Goal: Task Accomplishment & Management: Complete application form

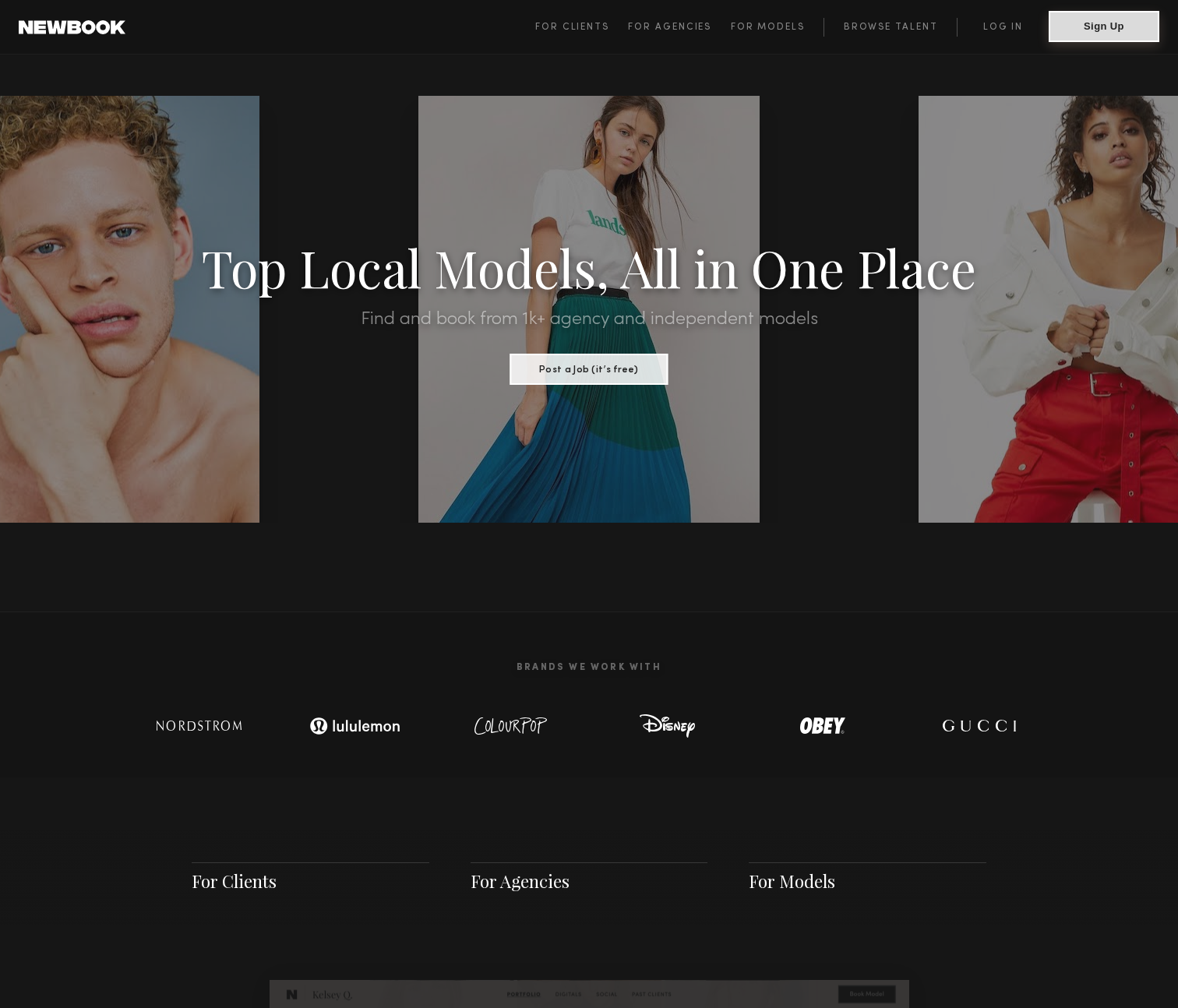
click at [1091, 29] on button "Sign Up" at bounding box center [1103, 26] width 110 height 31
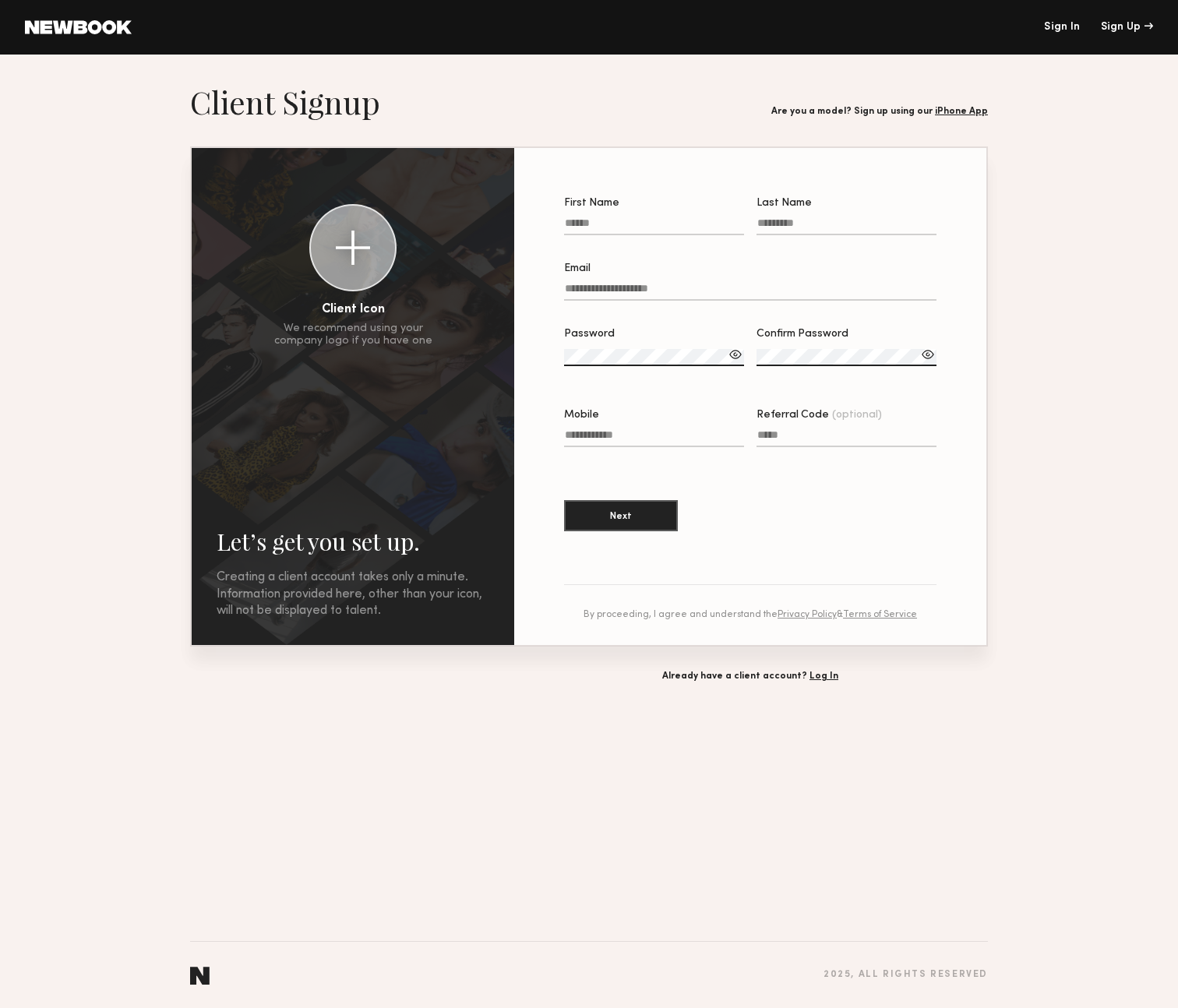
click at [651, 218] on label "First Name" at bounding box center [654, 224] width 180 height 53
click at [651, 218] on input "First Name" at bounding box center [654, 227] width 180 height 18
type input "*****"
type input "******"
type input "**********"
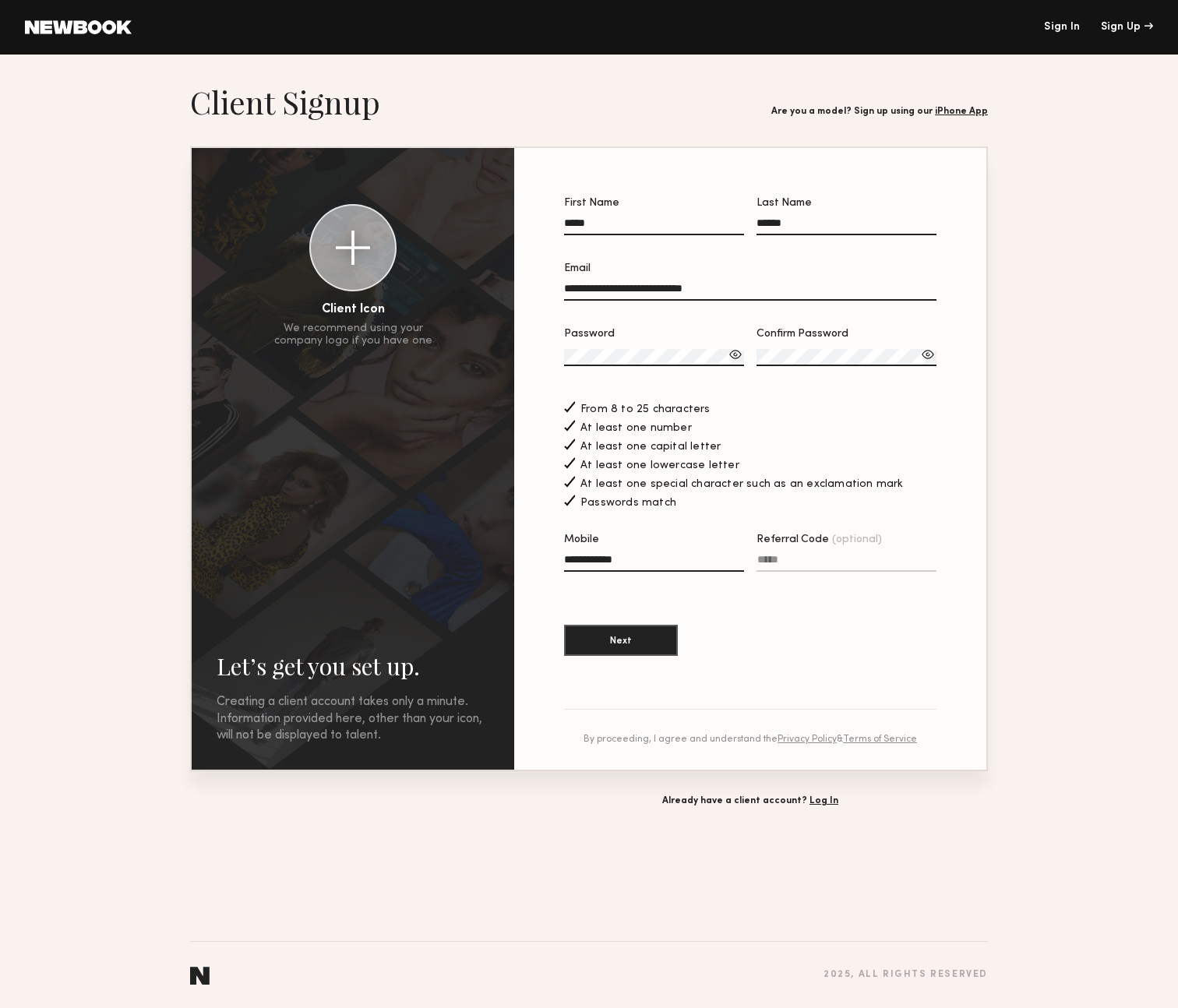
type input "**********"
click at [564, 625] on button "Next" at bounding box center [620, 641] width 114 height 31
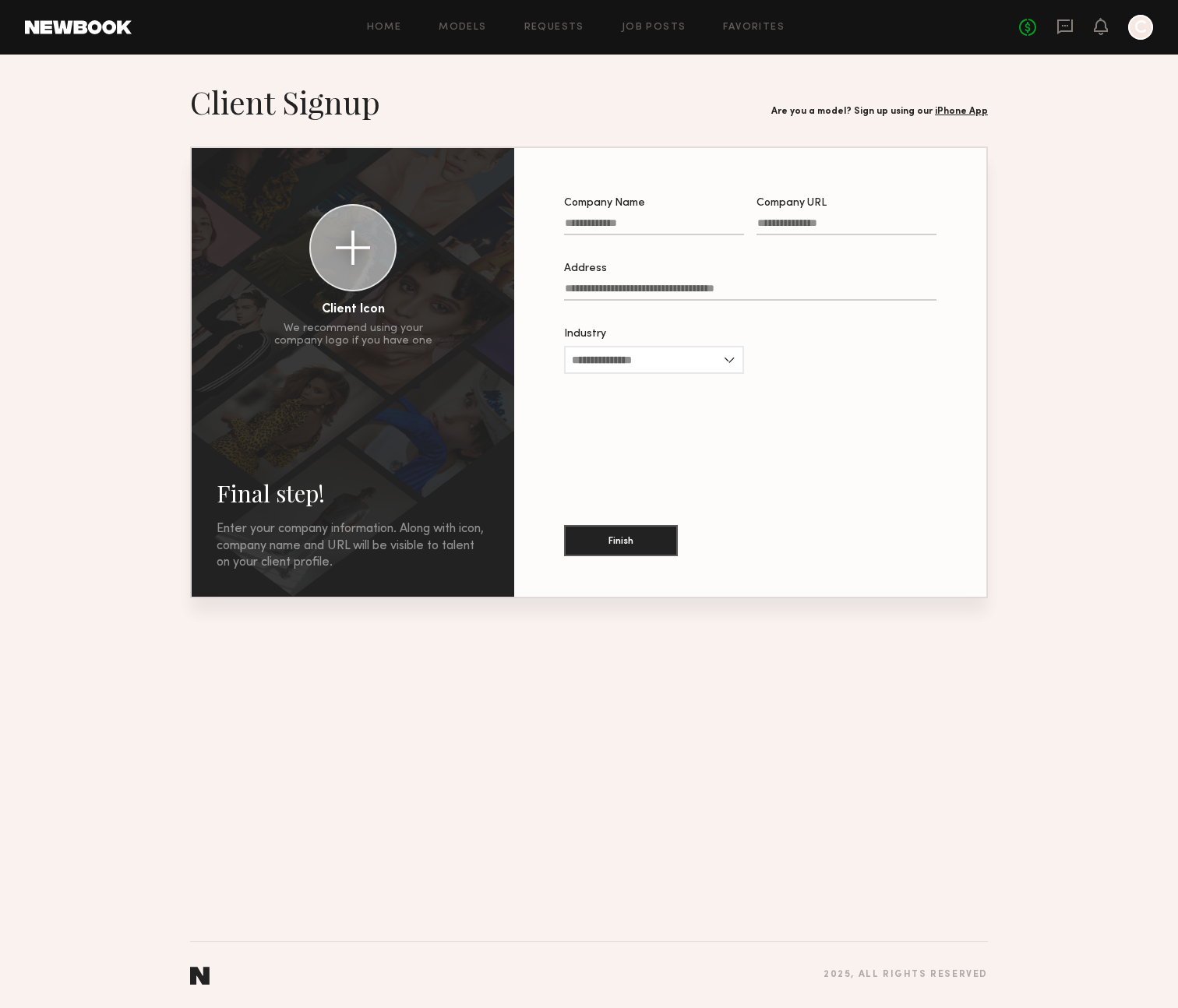
click at [614, 223] on input "Company Name" at bounding box center [654, 227] width 180 height 18
type input "**********"
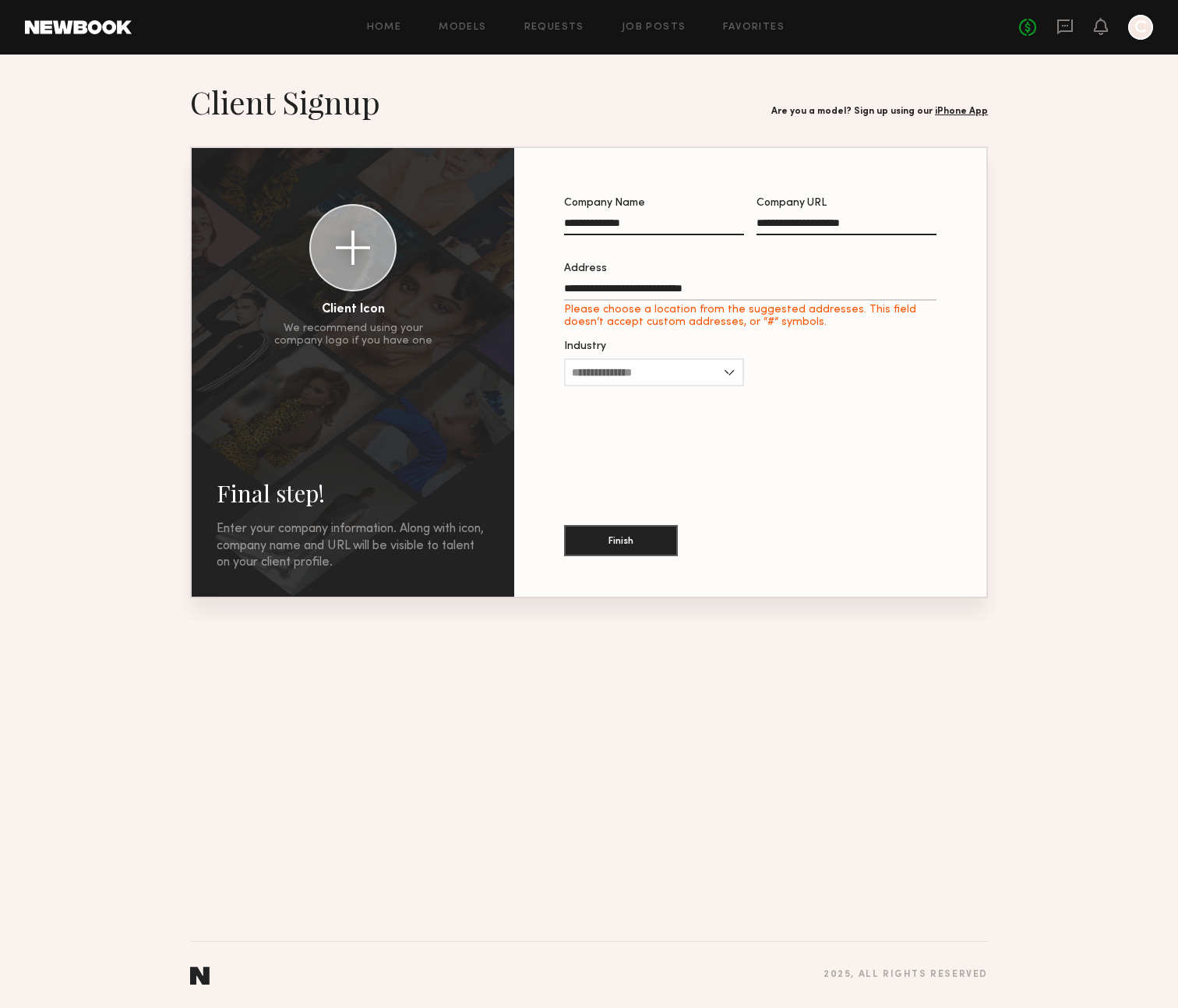
type input "**********"
click at [626, 357] on input "Industry" at bounding box center [654, 360] width 180 height 28
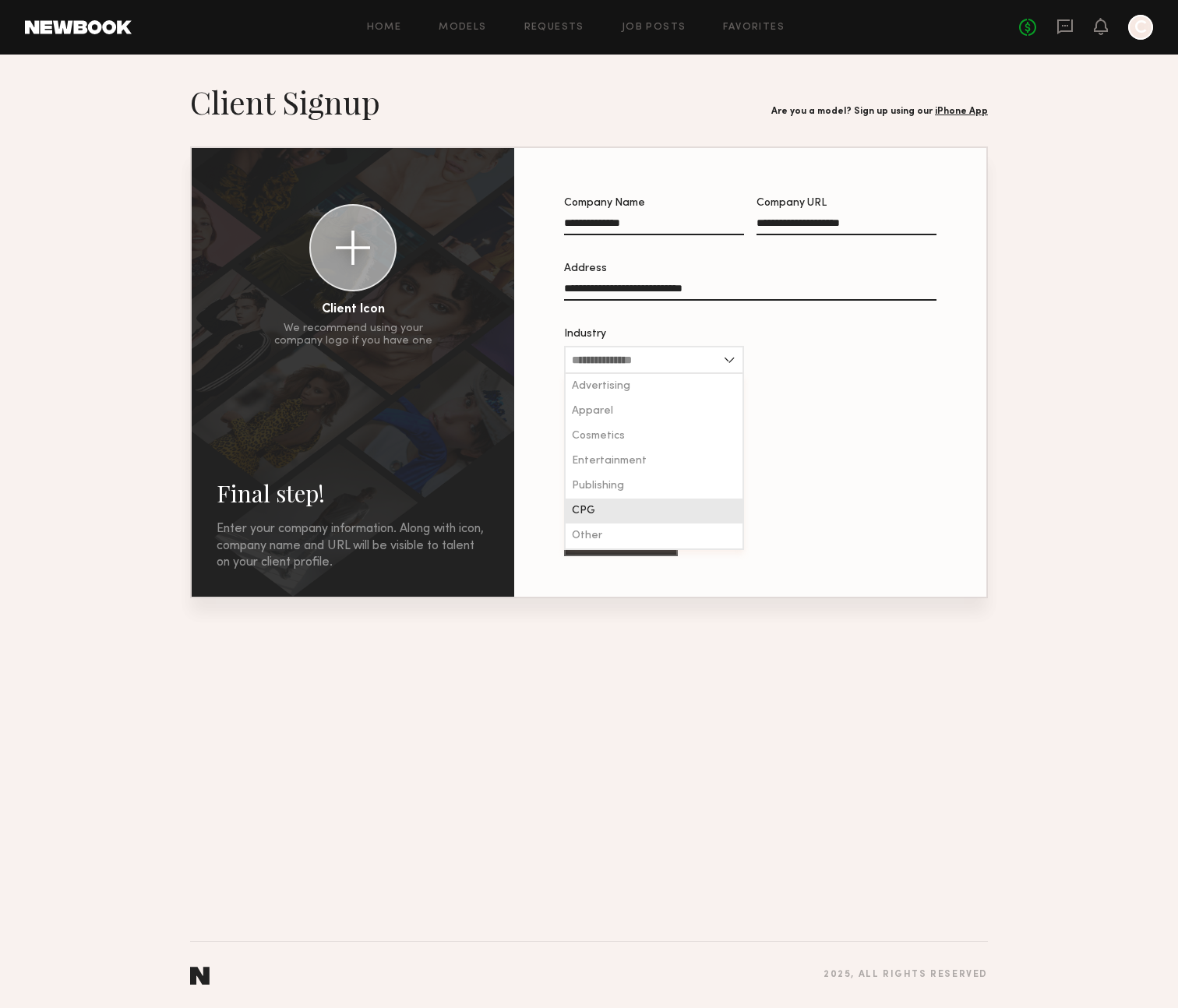
click at [573, 516] on span "CPG" at bounding box center [583, 511] width 24 height 11
type input "***"
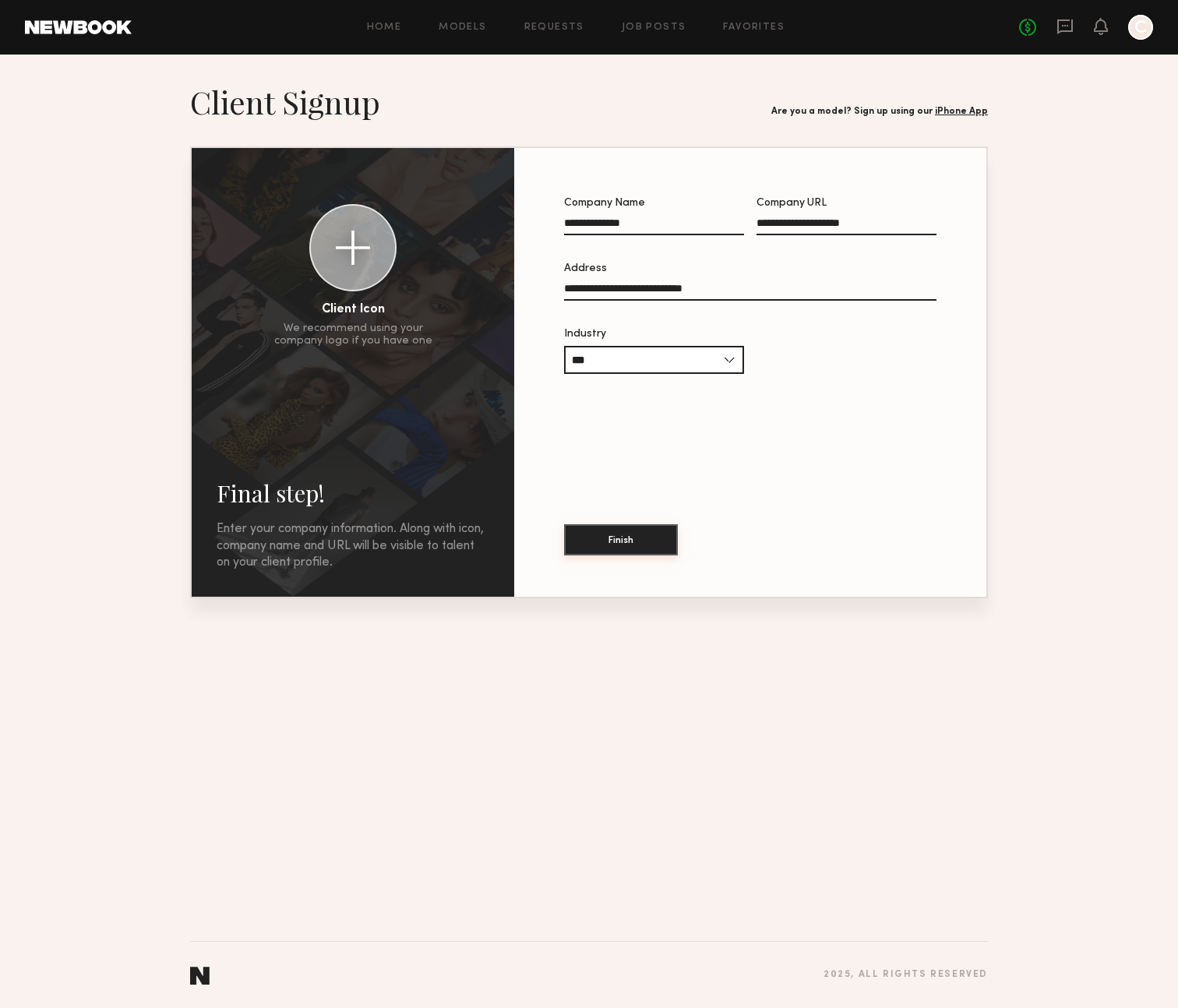
click at [591, 547] on button "Finish" at bounding box center [620, 540] width 114 height 31
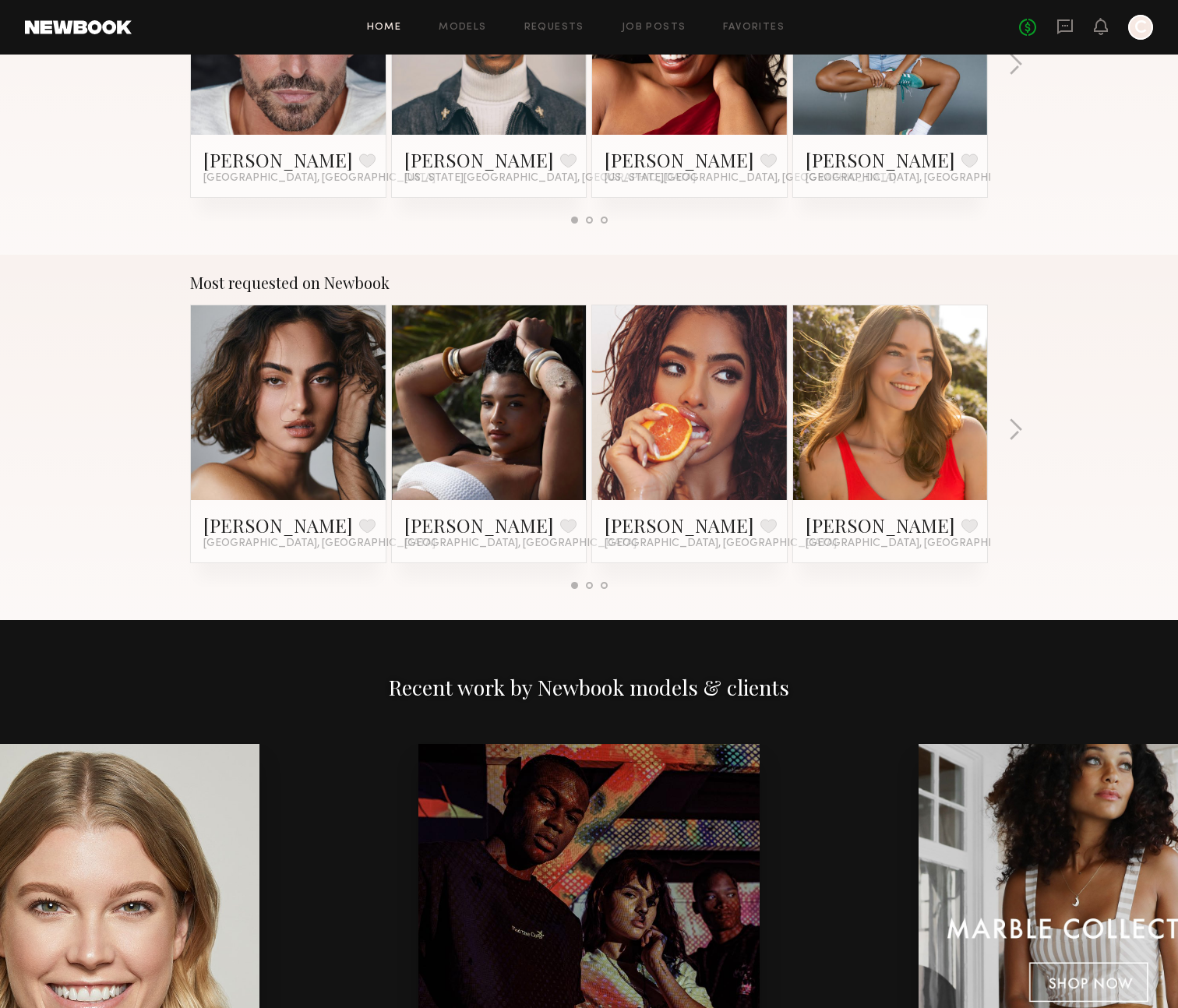
scroll to position [677, 0]
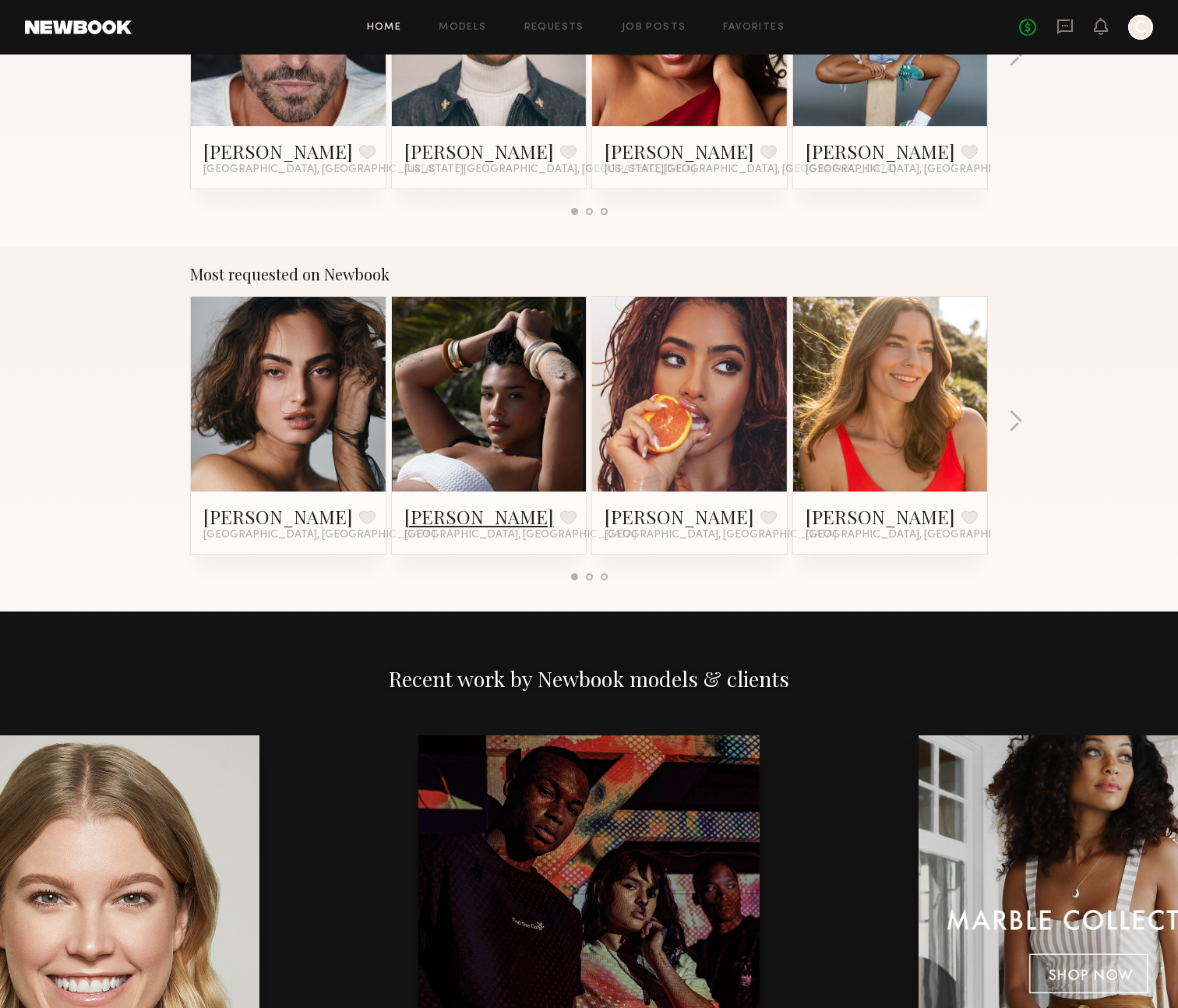
click at [463, 510] on link "Haleigh W." at bounding box center [479, 516] width 150 height 25
click at [647, 508] on link "Melissa B." at bounding box center [679, 516] width 150 height 25
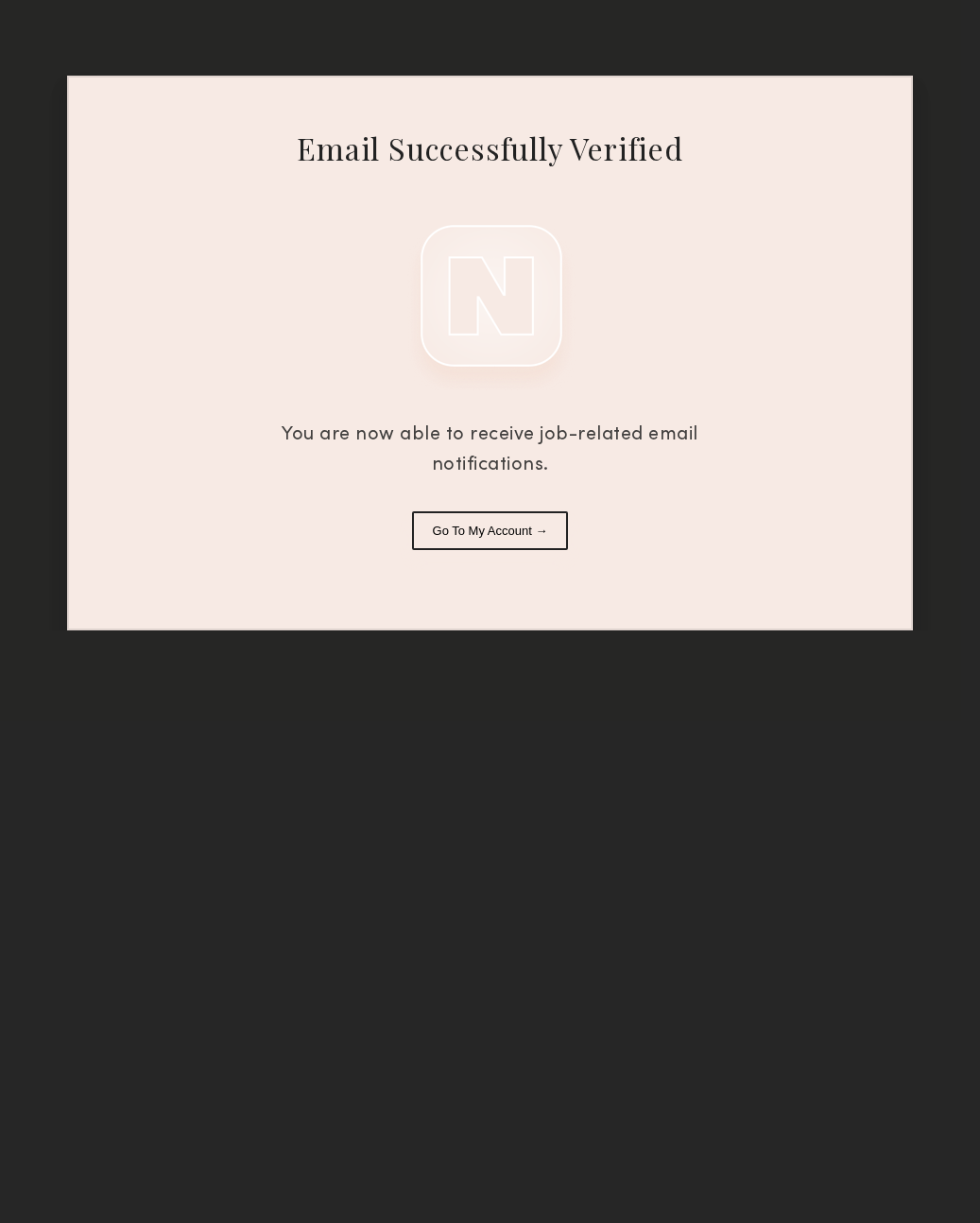
click at [460, 522] on button "Go To My Account →" at bounding box center [490, 530] width 157 height 39
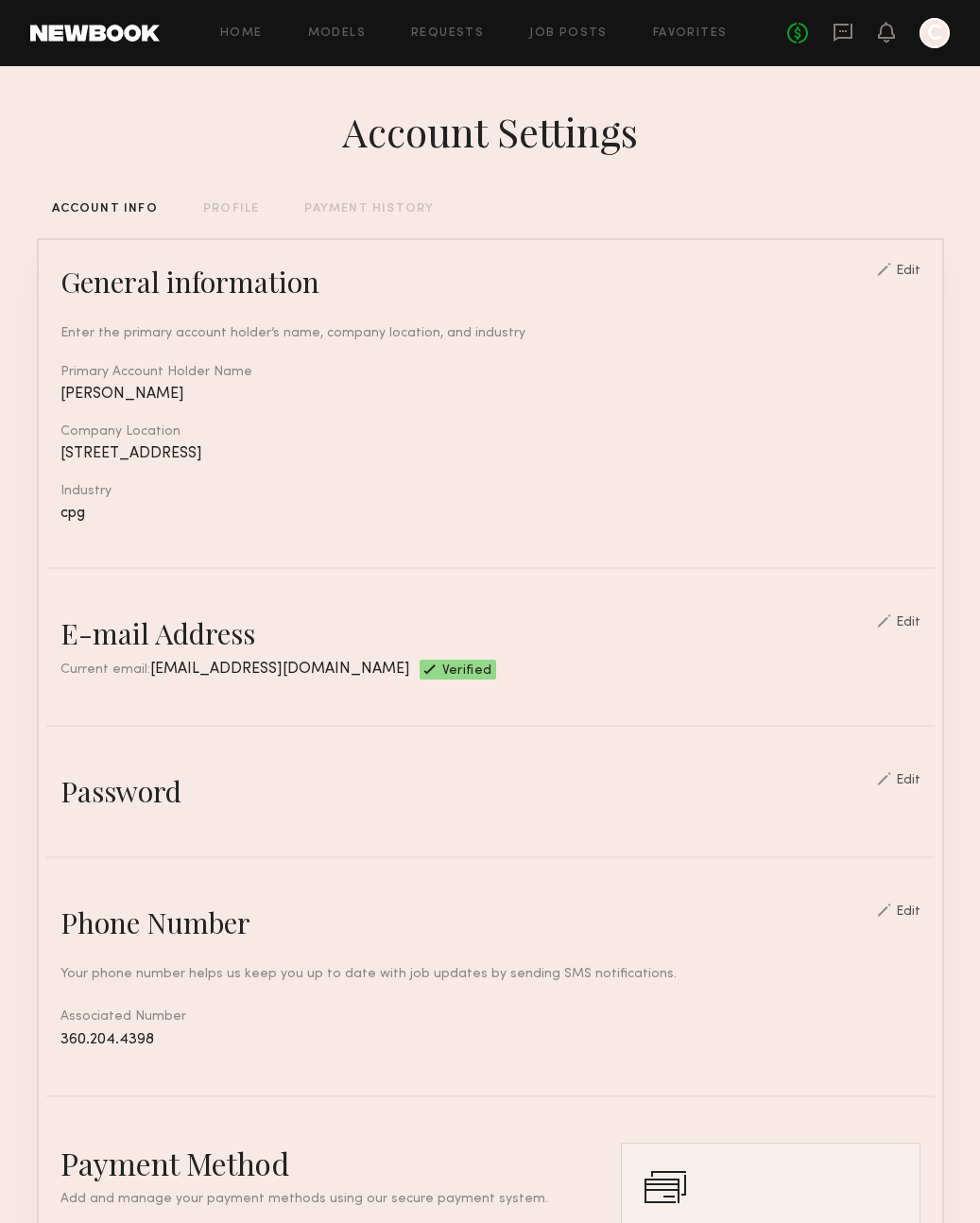
click at [214, 204] on div "PROFILE" at bounding box center [231, 209] width 56 height 12
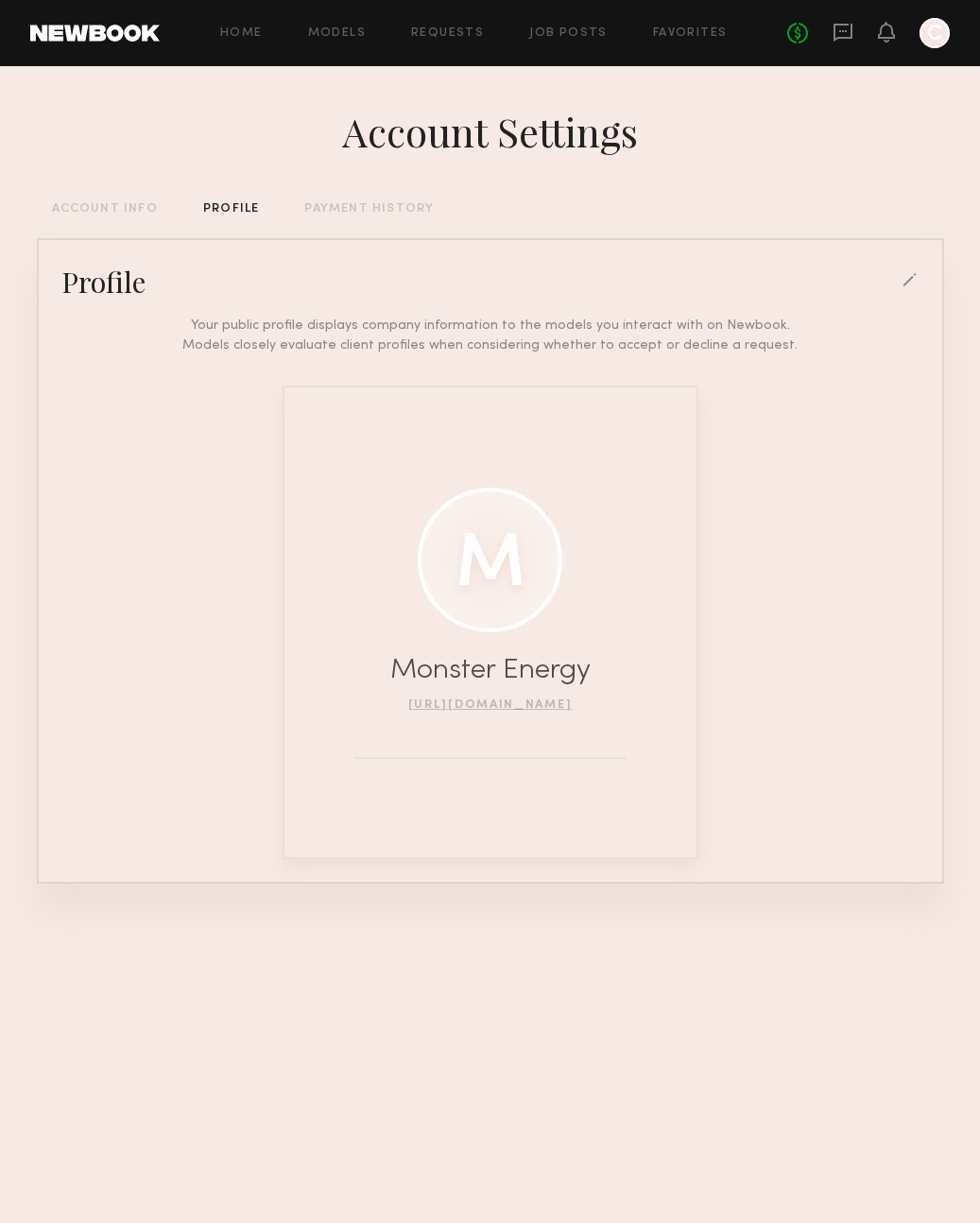
click at [453, 19] on div "Home Models Requests Job Posts Favorites Sign Out No fees up to $5,000 C" at bounding box center [555, 33] width 790 height 30
click at [451, 25] on div "Home Models Requests Job Posts Favorites Sign Out No fees up to $5,000 C" at bounding box center [555, 33] width 790 height 30
click at [443, 34] on link "Requests" at bounding box center [447, 34] width 72 height 12
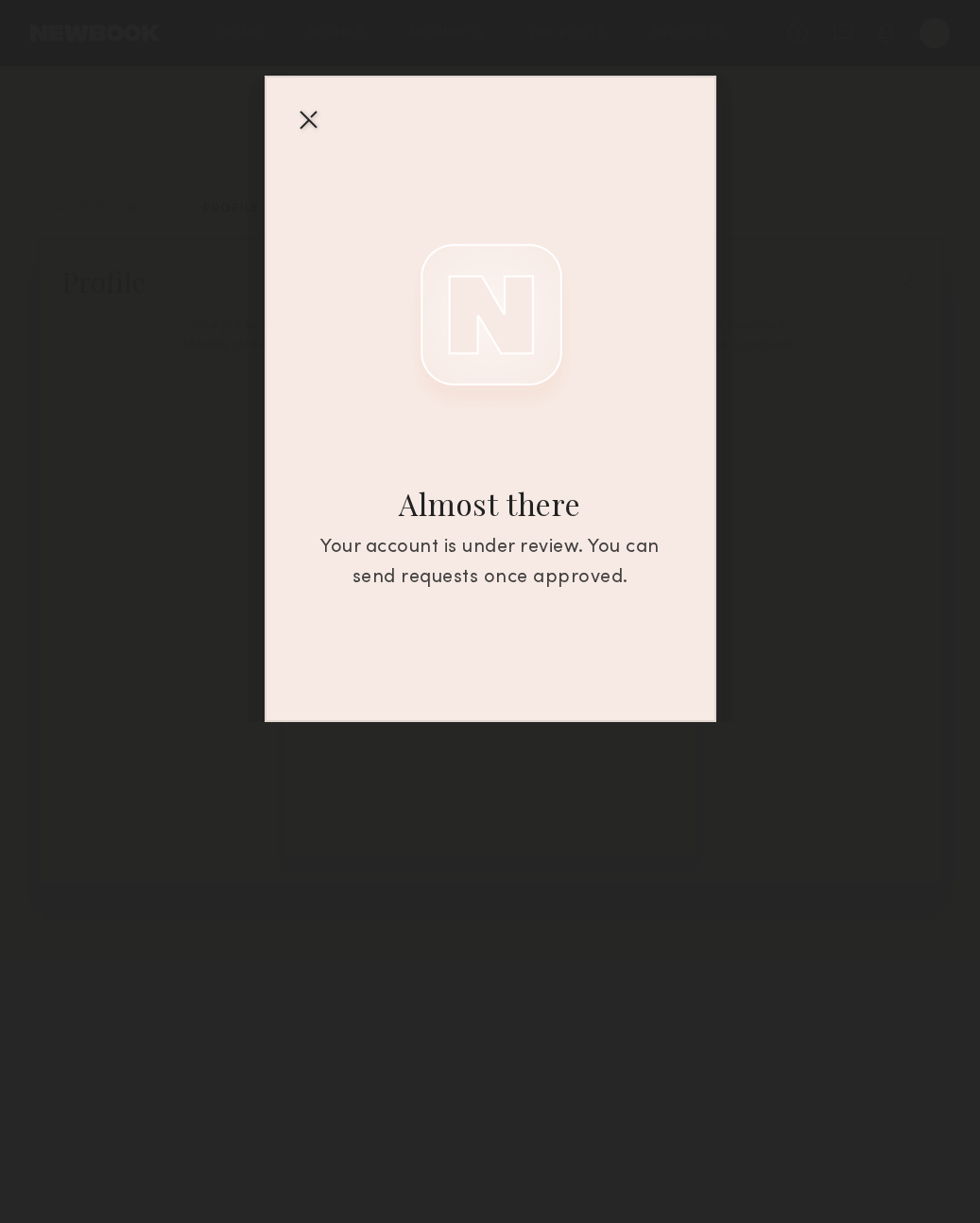
click at [322, 127] on div at bounding box center [308, 119] width 30 height 30
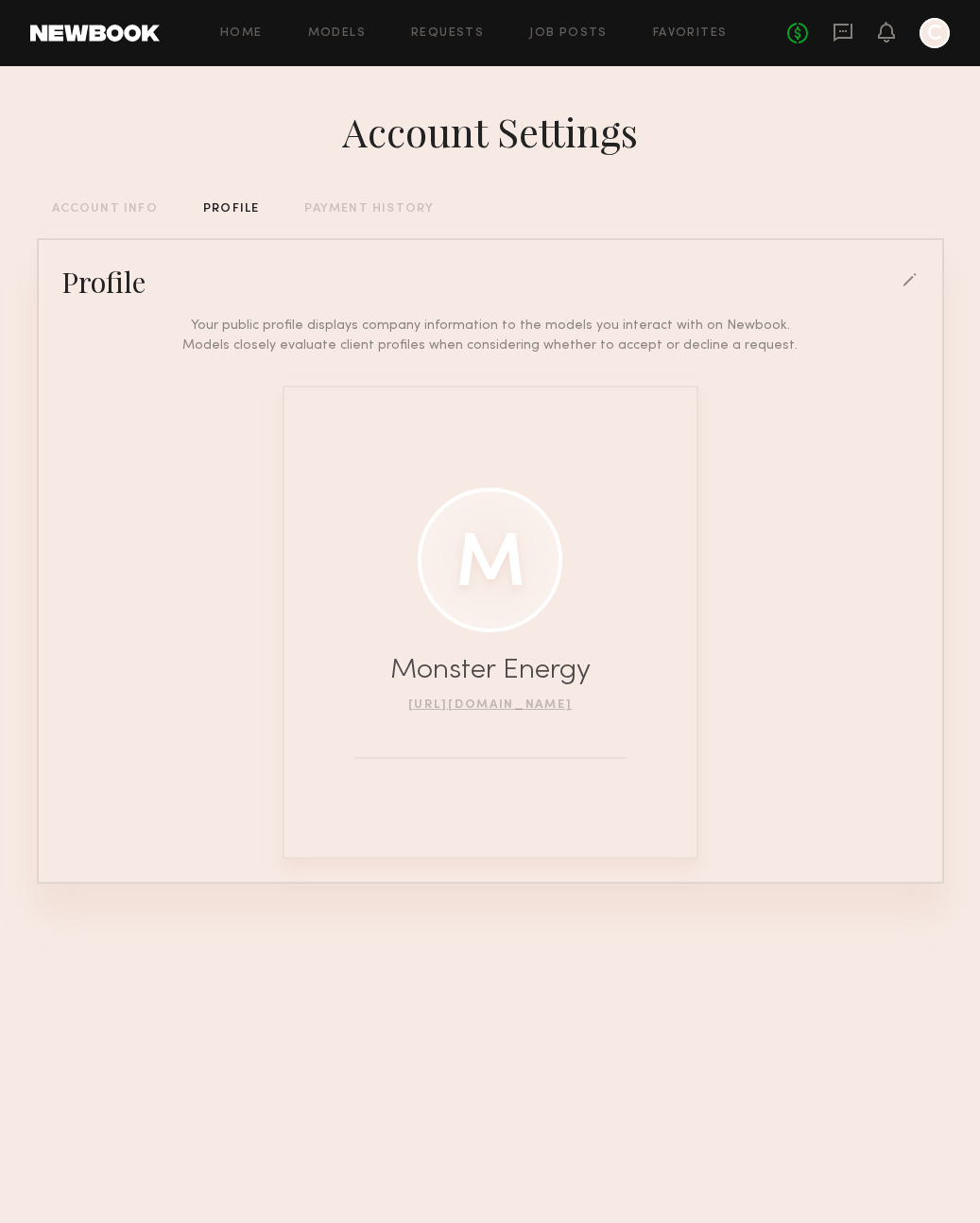
click at [176, 318] on div "Your public profile displays company information to the models you interact wit…" at bounding box center [490, 336] width 638 height 40
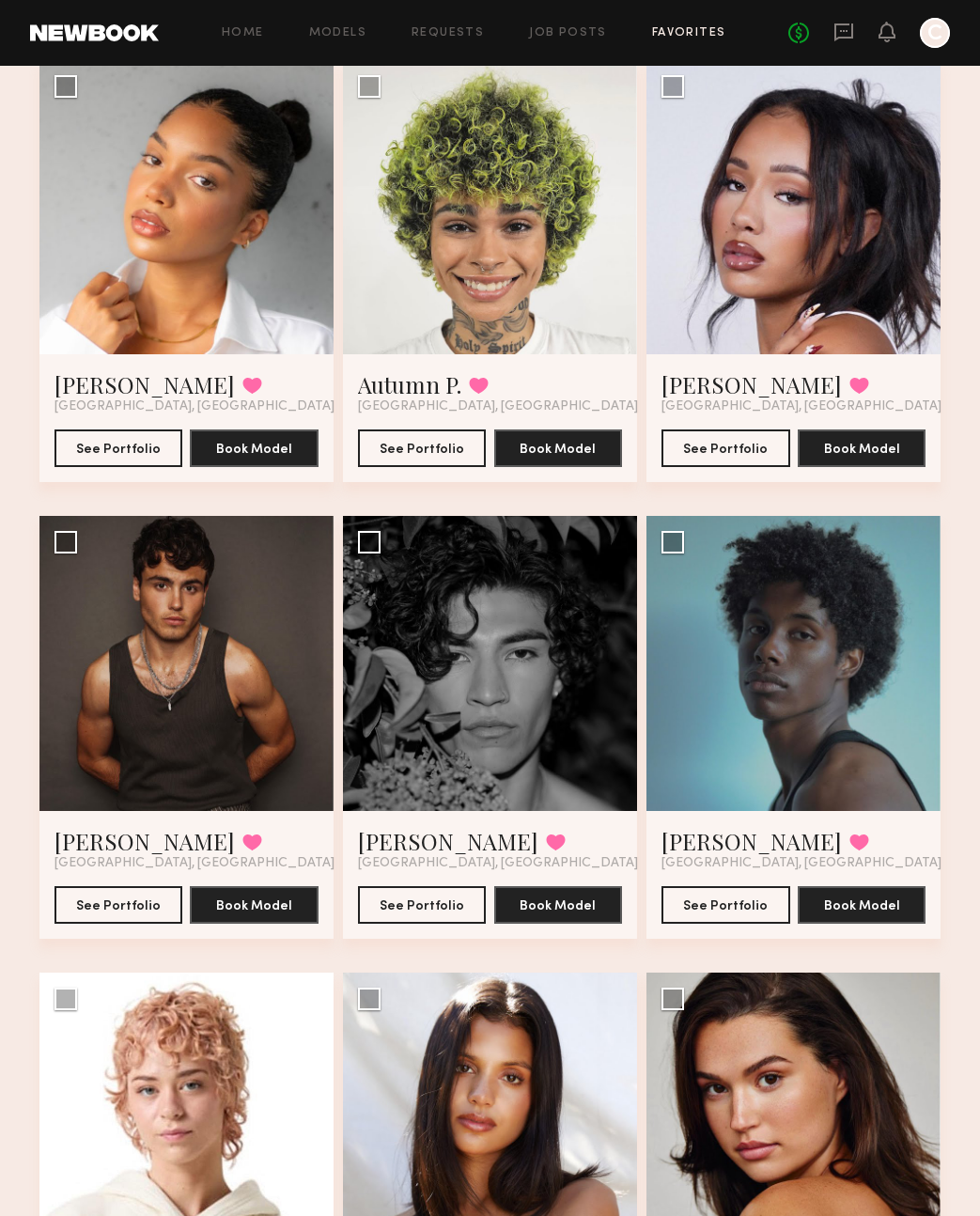
scroll to position [150, 0]
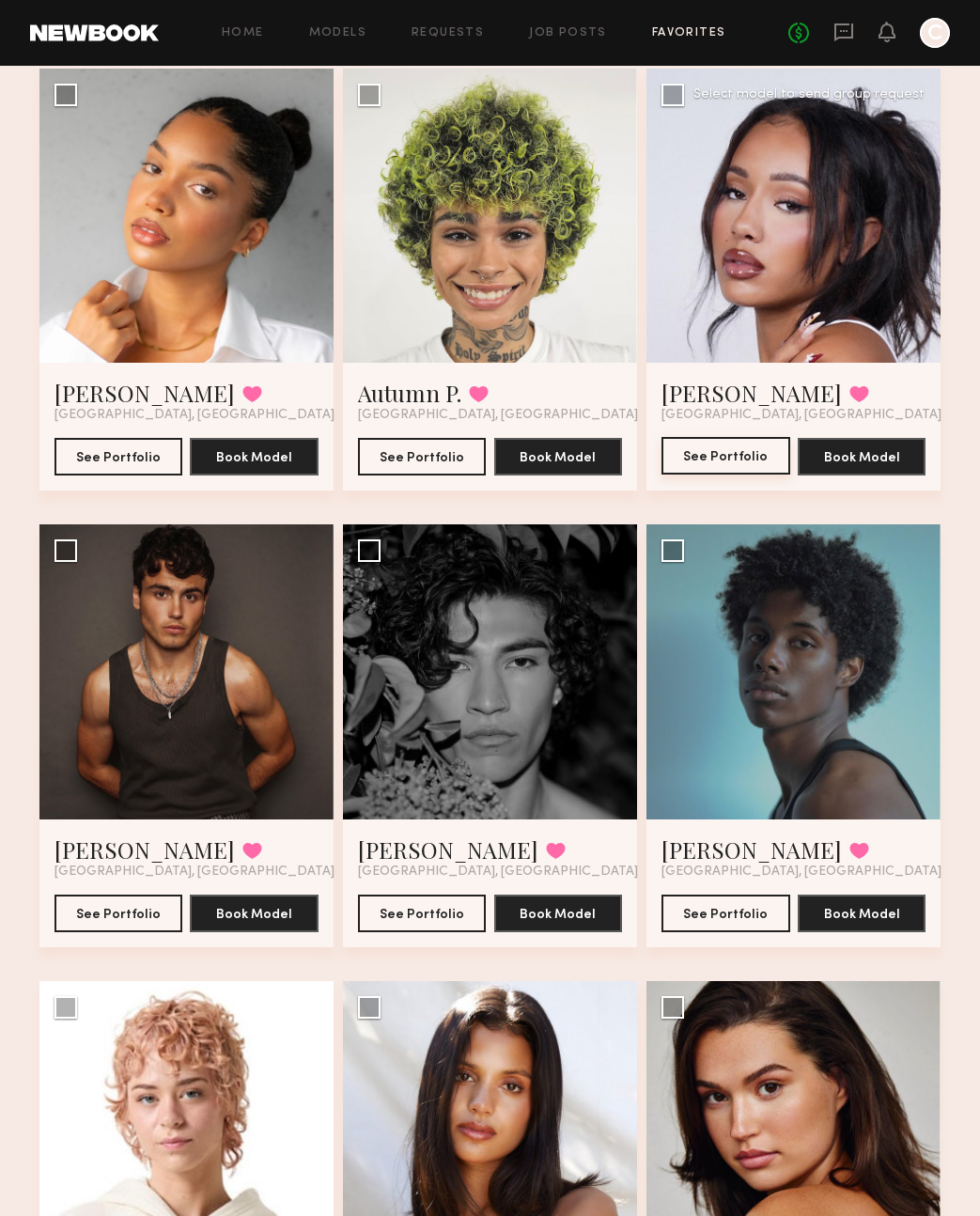
click at [716, 454] on button "See Portfolio" at bounding box center [725, 456] width 128 height 38
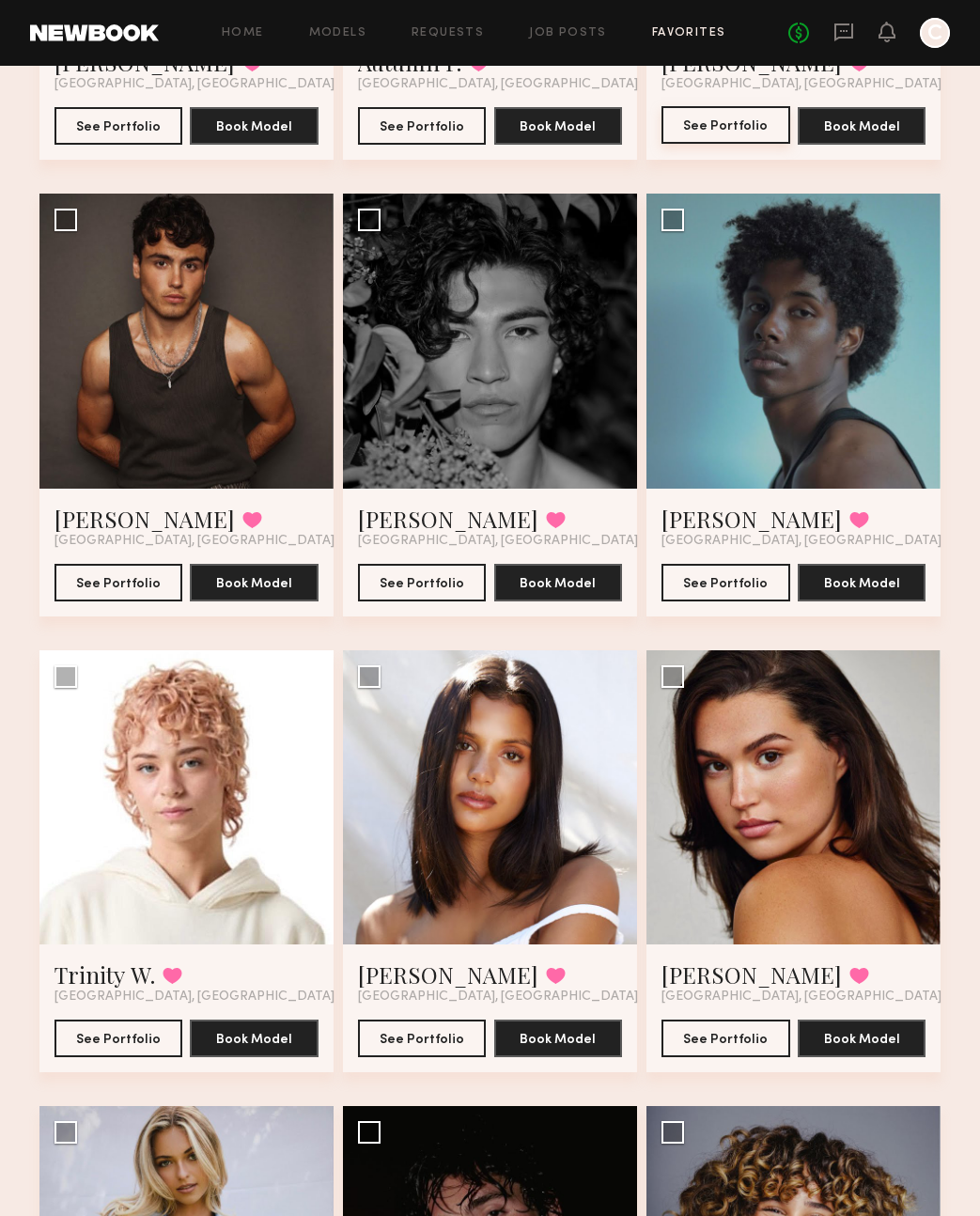
scroll to position [0, 0]
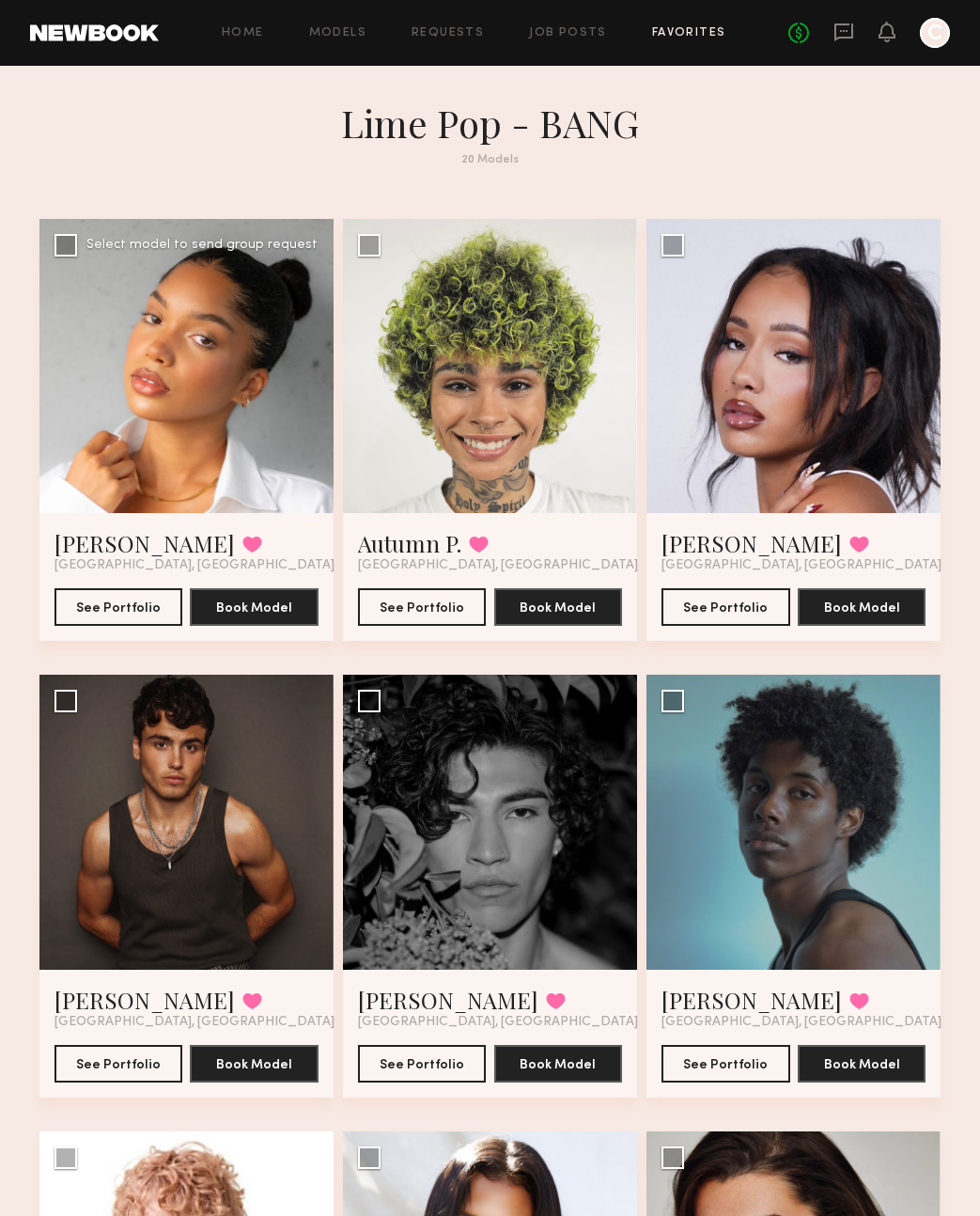
click at [181, 439] on div at bounding box center [187, 366] width 294 height 294
click at [149, 519] on div "Parker Rose D. Favorited Los Angeles, CA See Portfolio Book Model" at bounding box center [187, 576] width 294 height 127
click at [128, 544] on link "Parker Rose D." at bounding box center [144, 543] width 181 height 30
click at [425, 531] on link "Autumn P." at bounding box center [410, 543] width 104 height 30
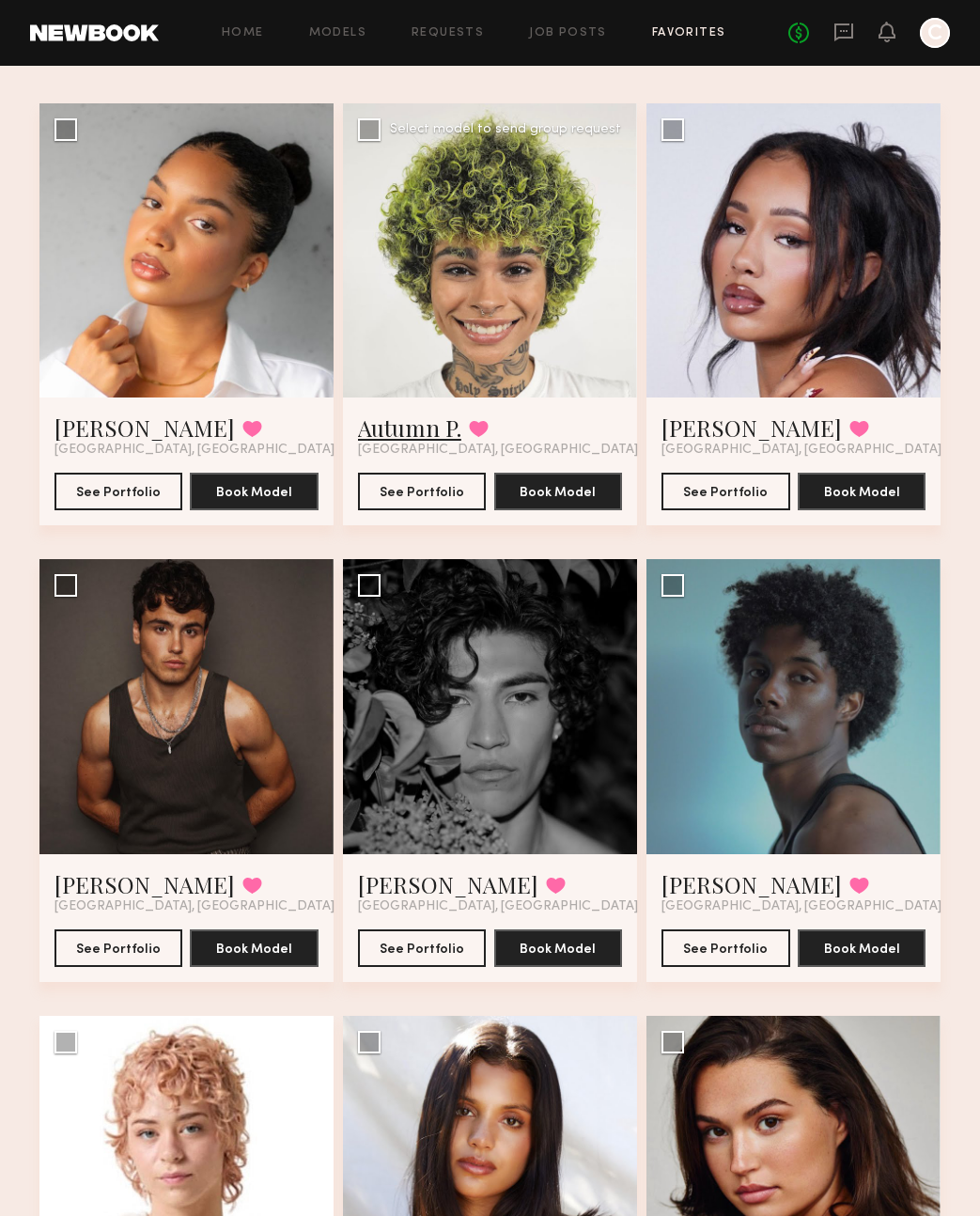
scroll to position [143, 0]
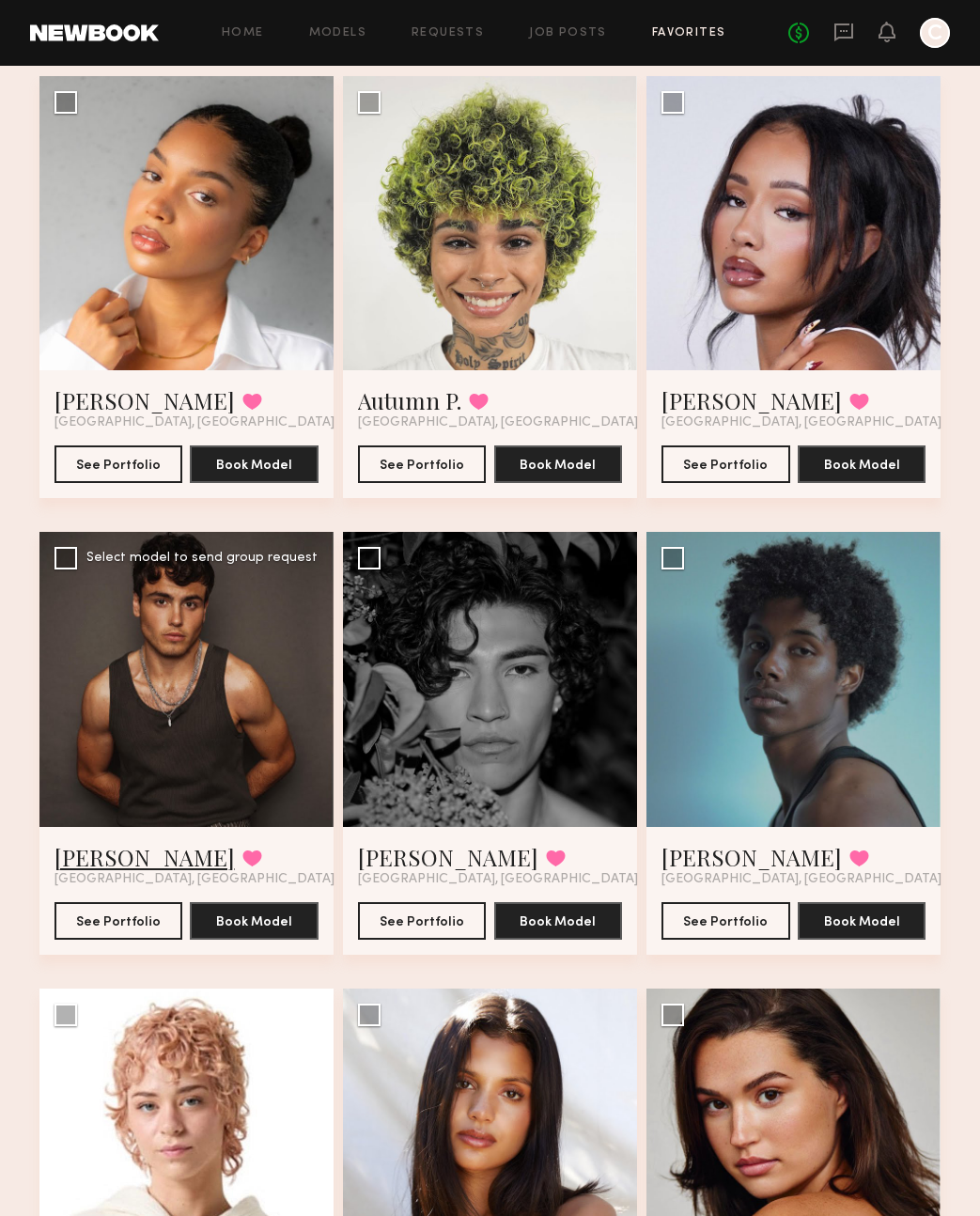
click at [120, 857] on link "Pietro S." at bounding box center [144, 857] width 181 height 30
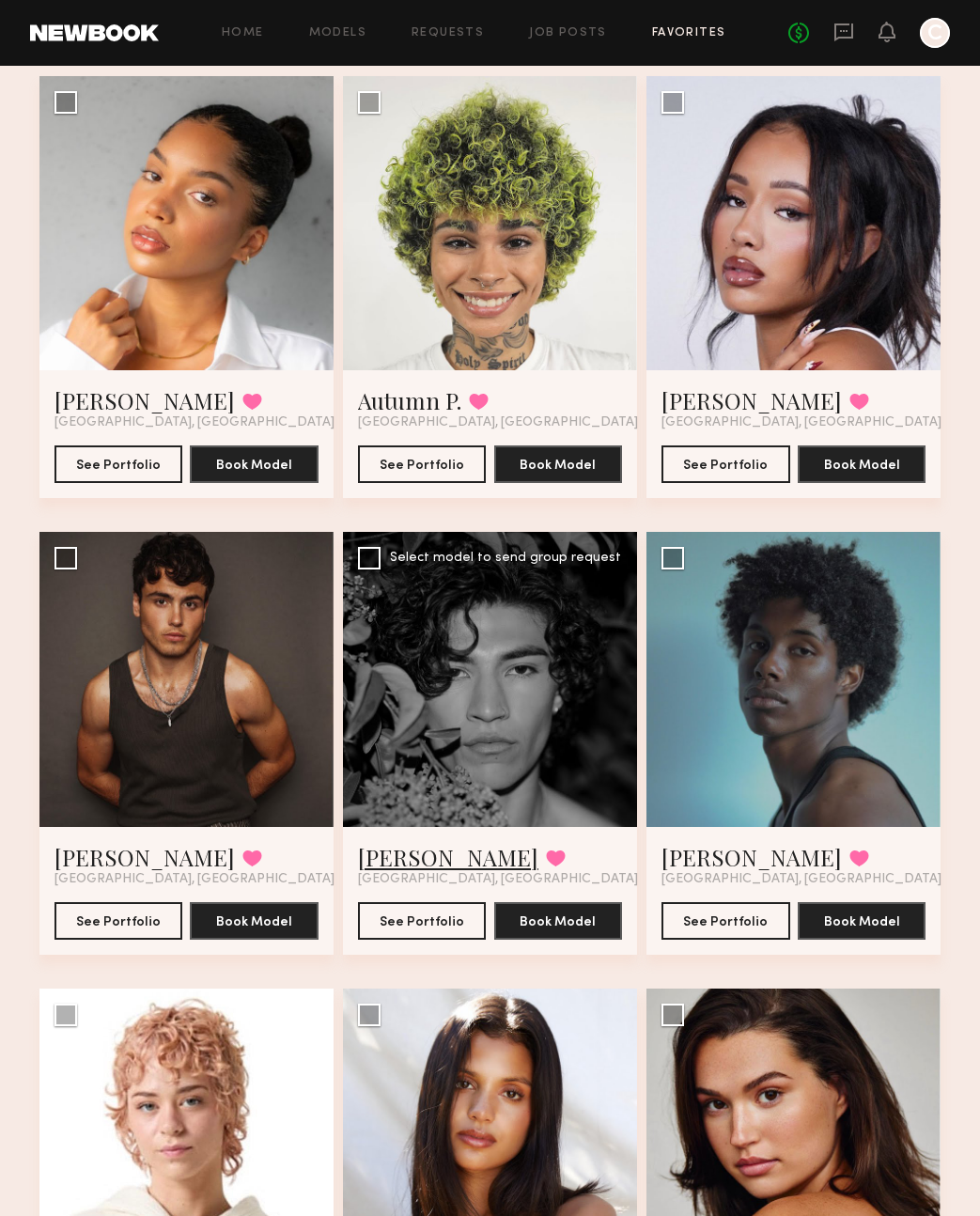
click at [392, 865] on link "Aden C." at bounding box center [448, 857] width 181 height 30
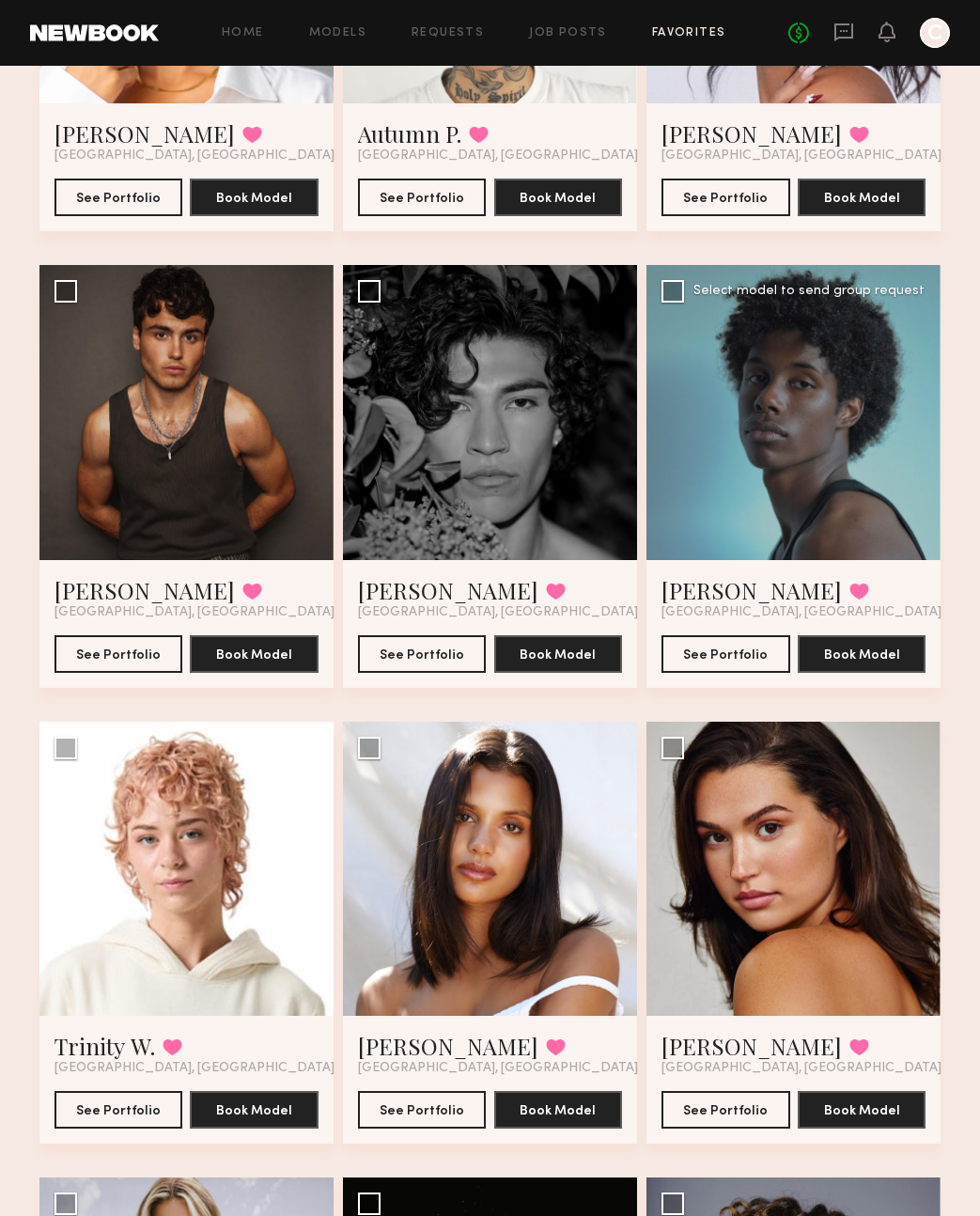
scroll to position [452, 0]
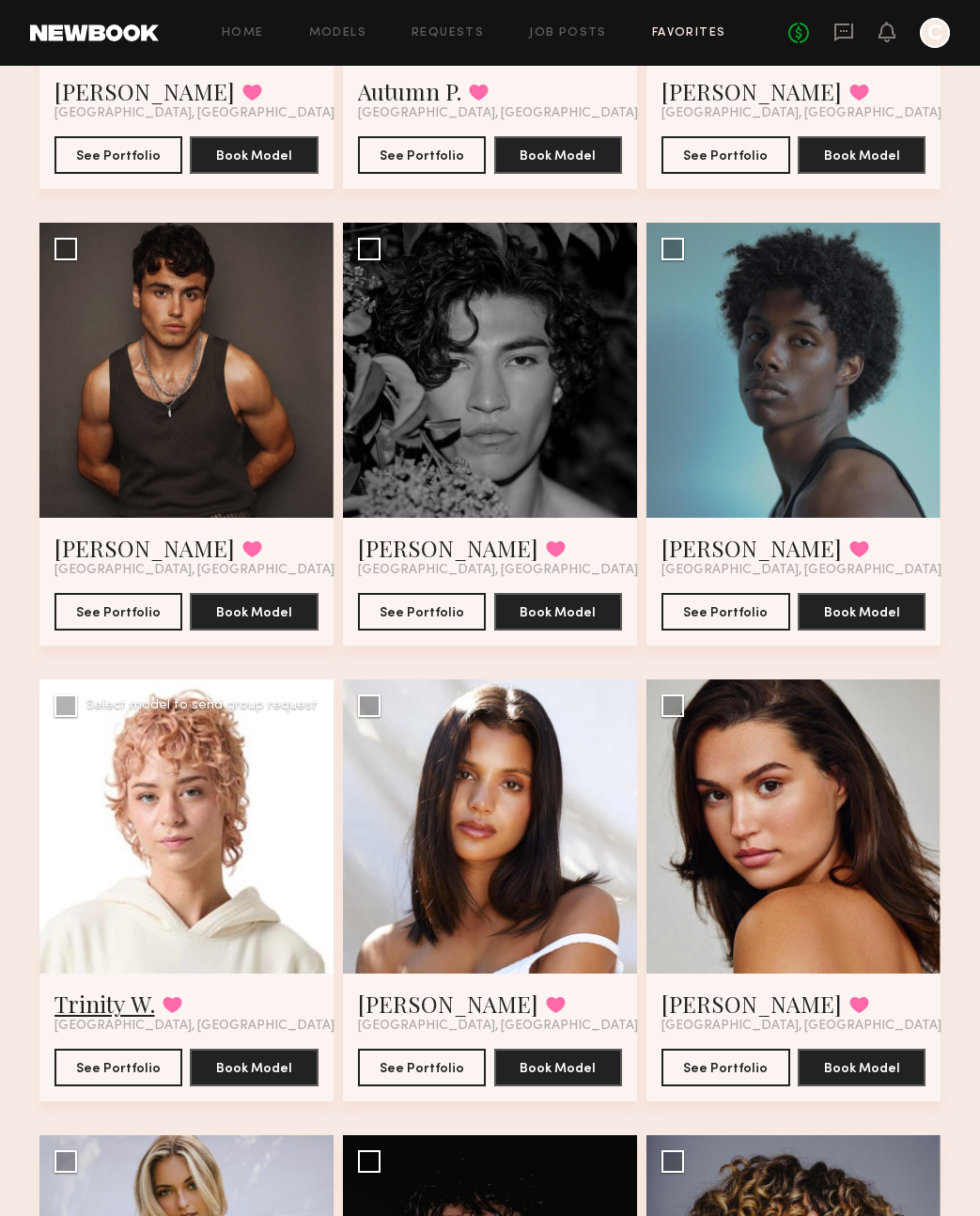
click at [114, 1005] on link "Trinity W." at bounding box center [105, 1004] width 101 height 30
click at [414, 1002] on link "Michaela B." at bounding box center [448, 1004] width 181 height 30
click at [685, 1001] on link "Ella J." at bounding box center [751, 1004] width 181 height 30
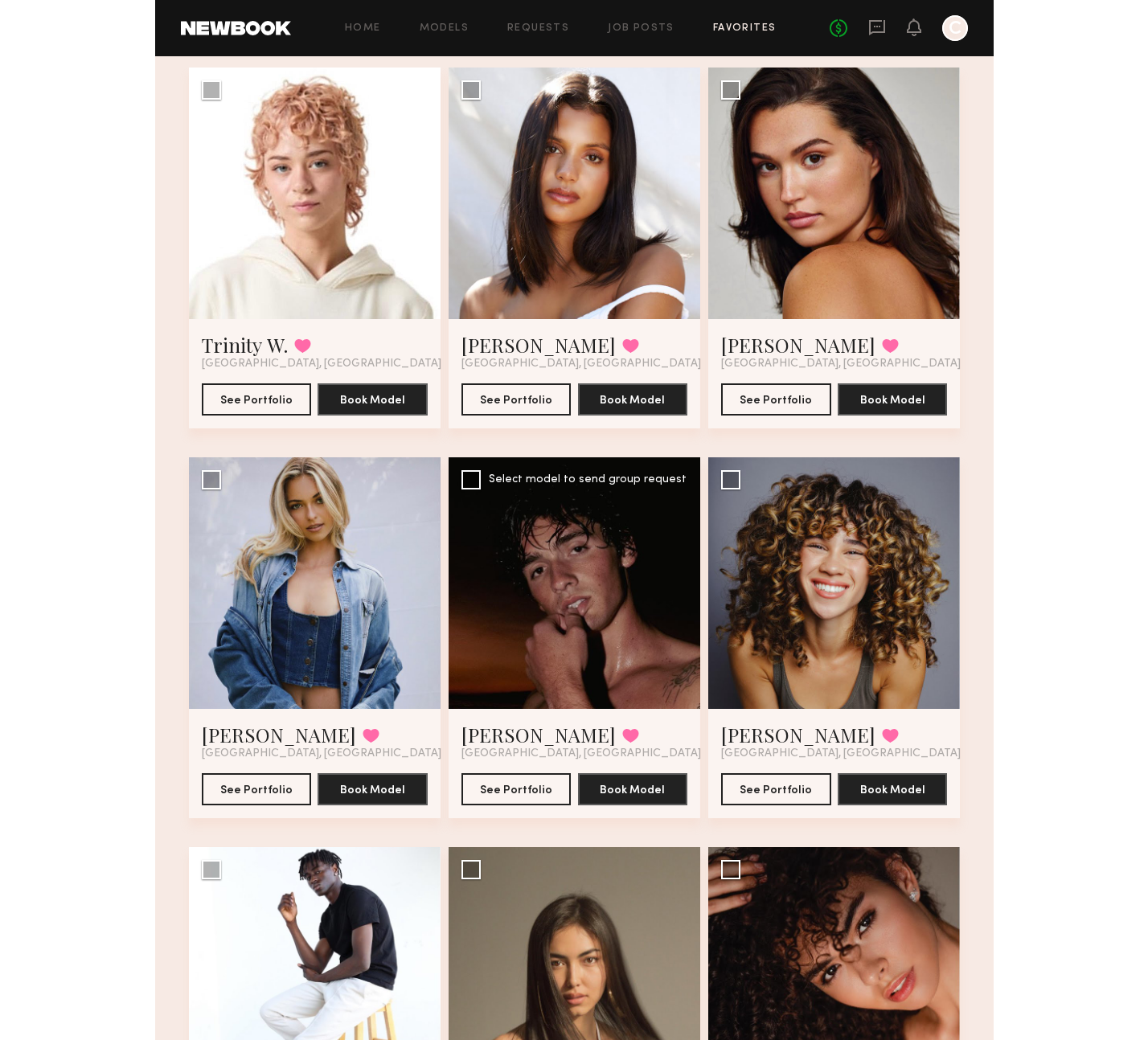
scroll to position [951, 0]
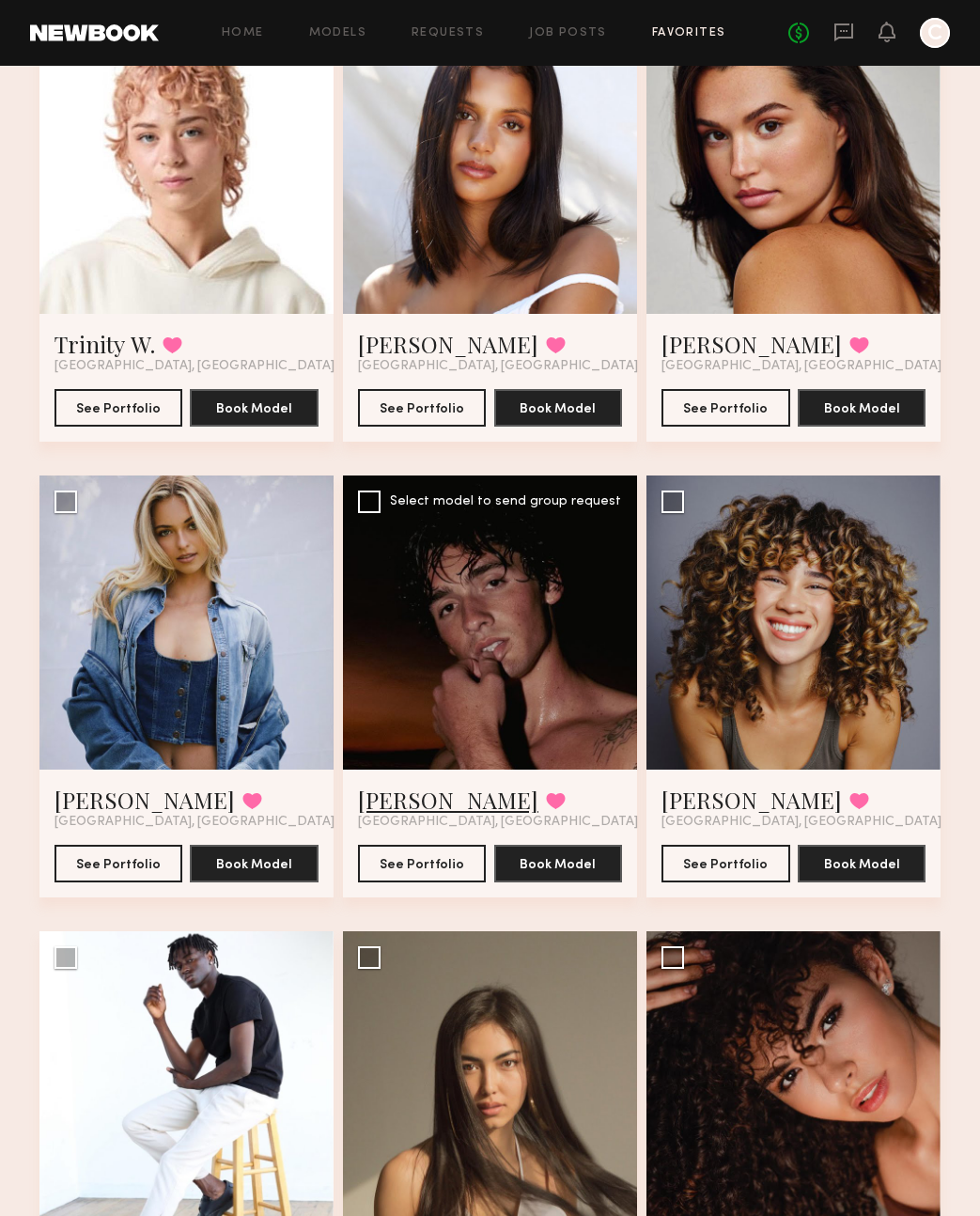
click at [406, 795] on link "Drue F." at bounding box center [448, 799] width 181 height 30
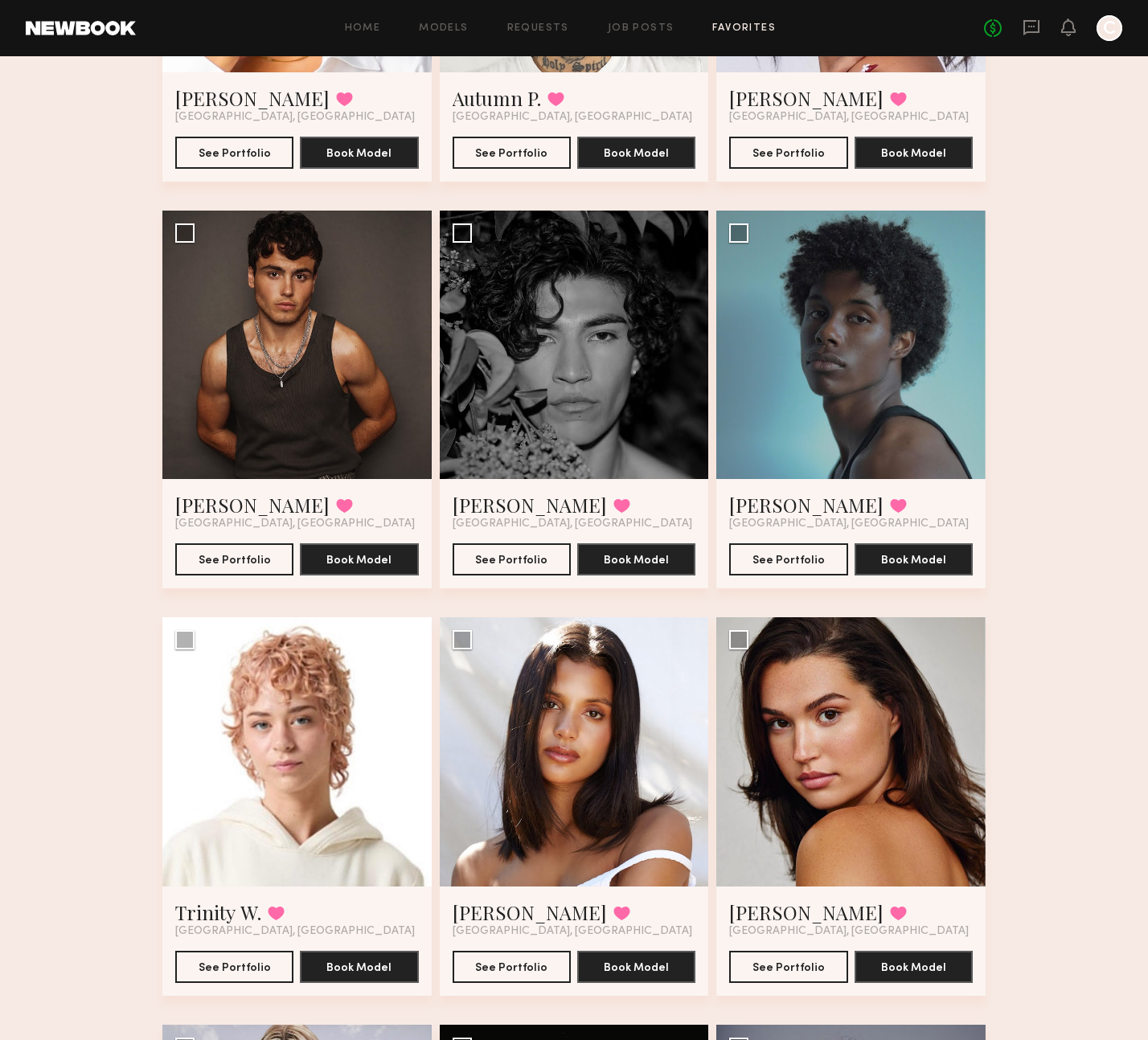
scroll to position [382, 0]
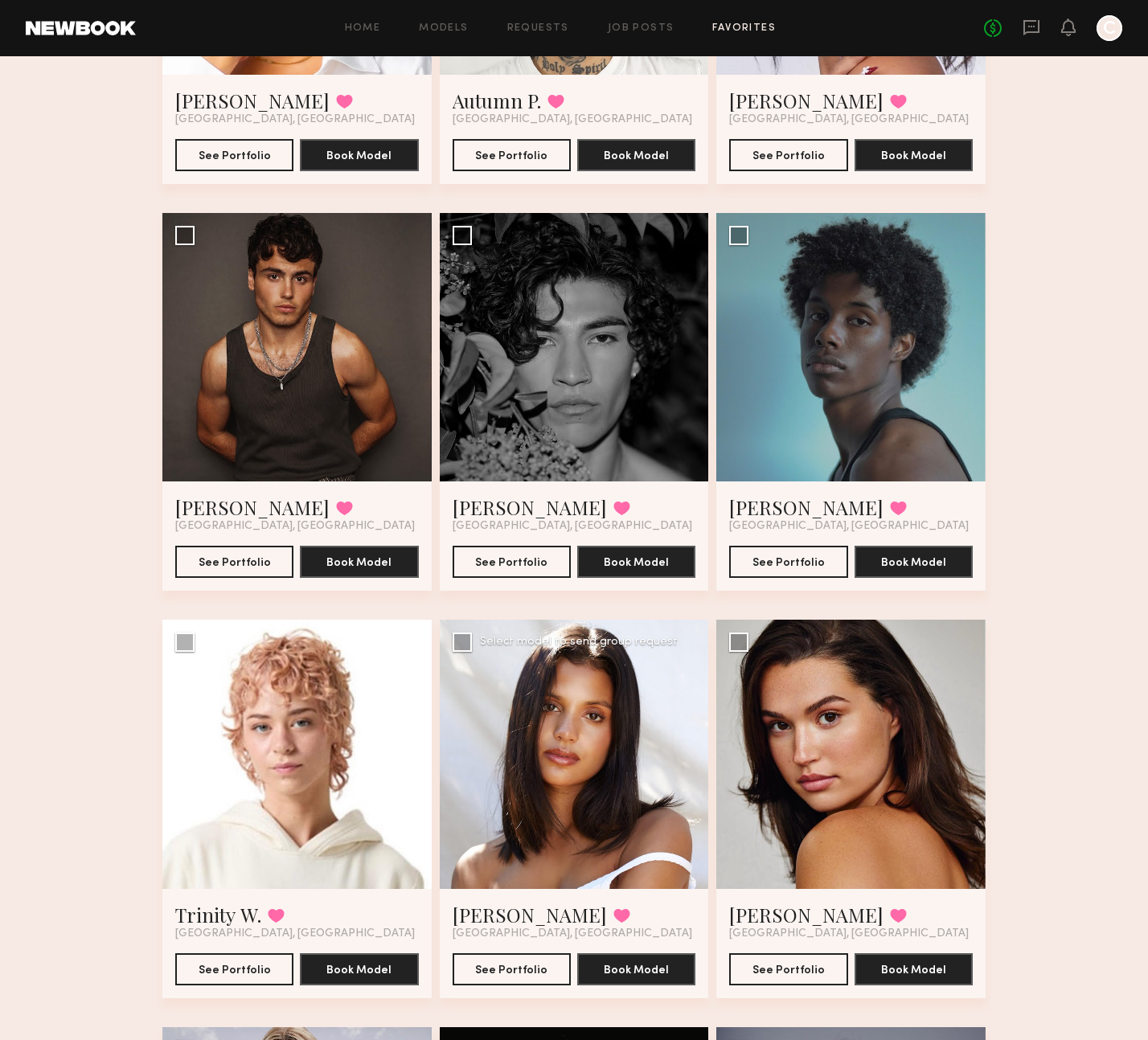
click at [567, 731] on div at bounding box center [574, 754] width 269 height 269
click at [495, 909] on link "Michaela B." at bounding box center [529, 914] width 154 height 25
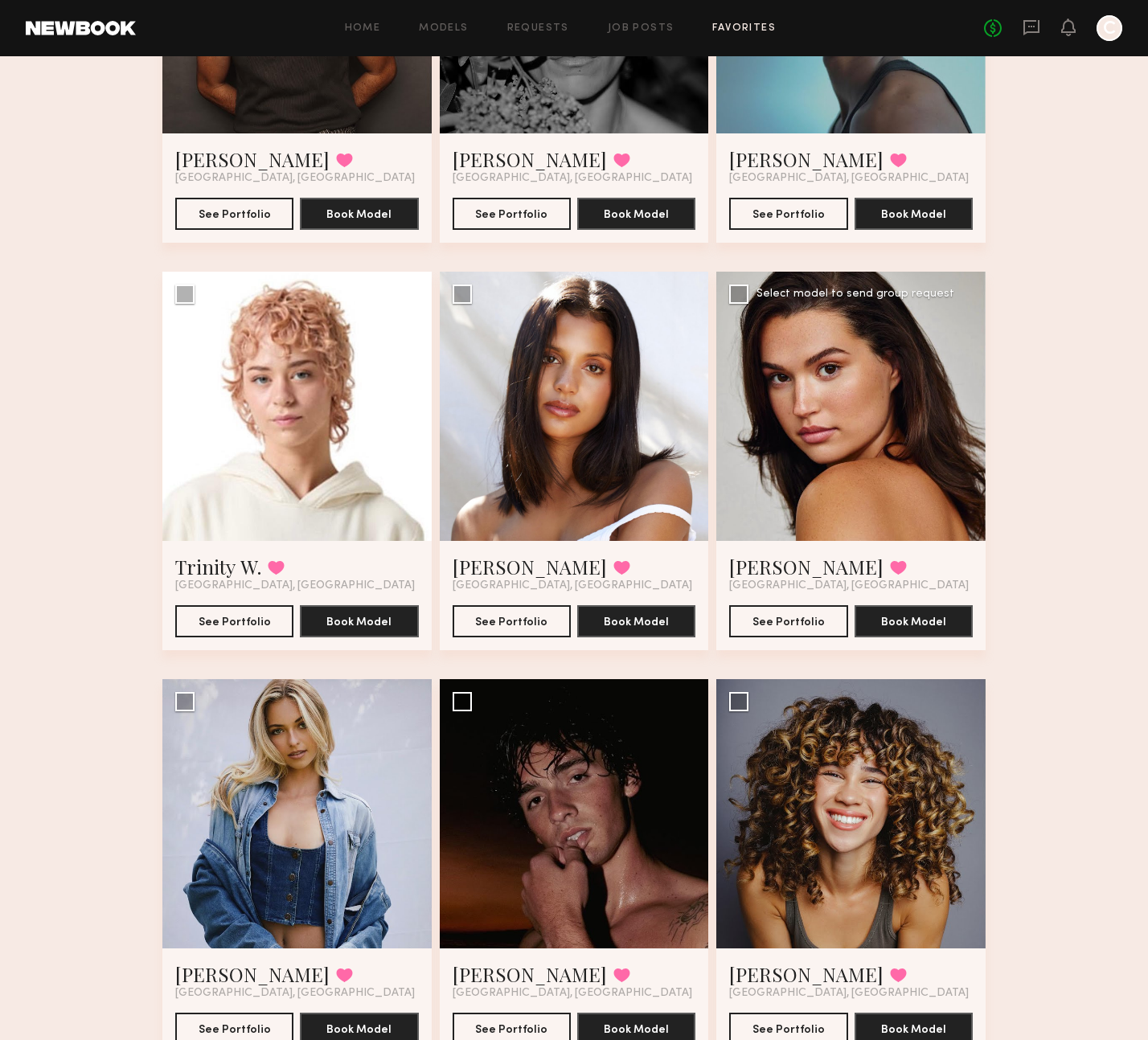
scroll to position [745, 0]
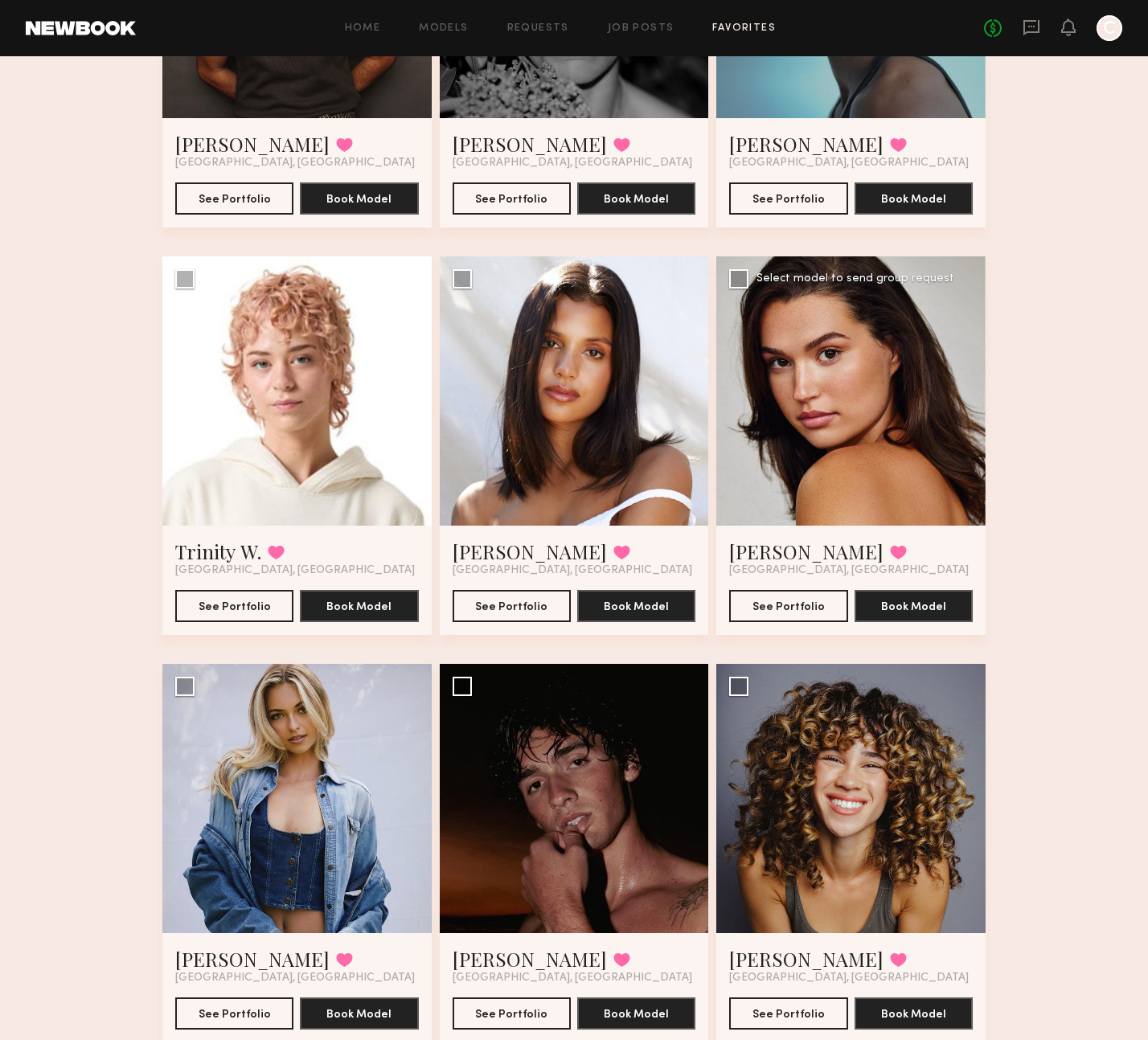
click at [837, 456] on div at bounding box center [850, 391] width 269 height 269
click at [837, 746] on div at bounding box center [850, 798] width 269 height 269
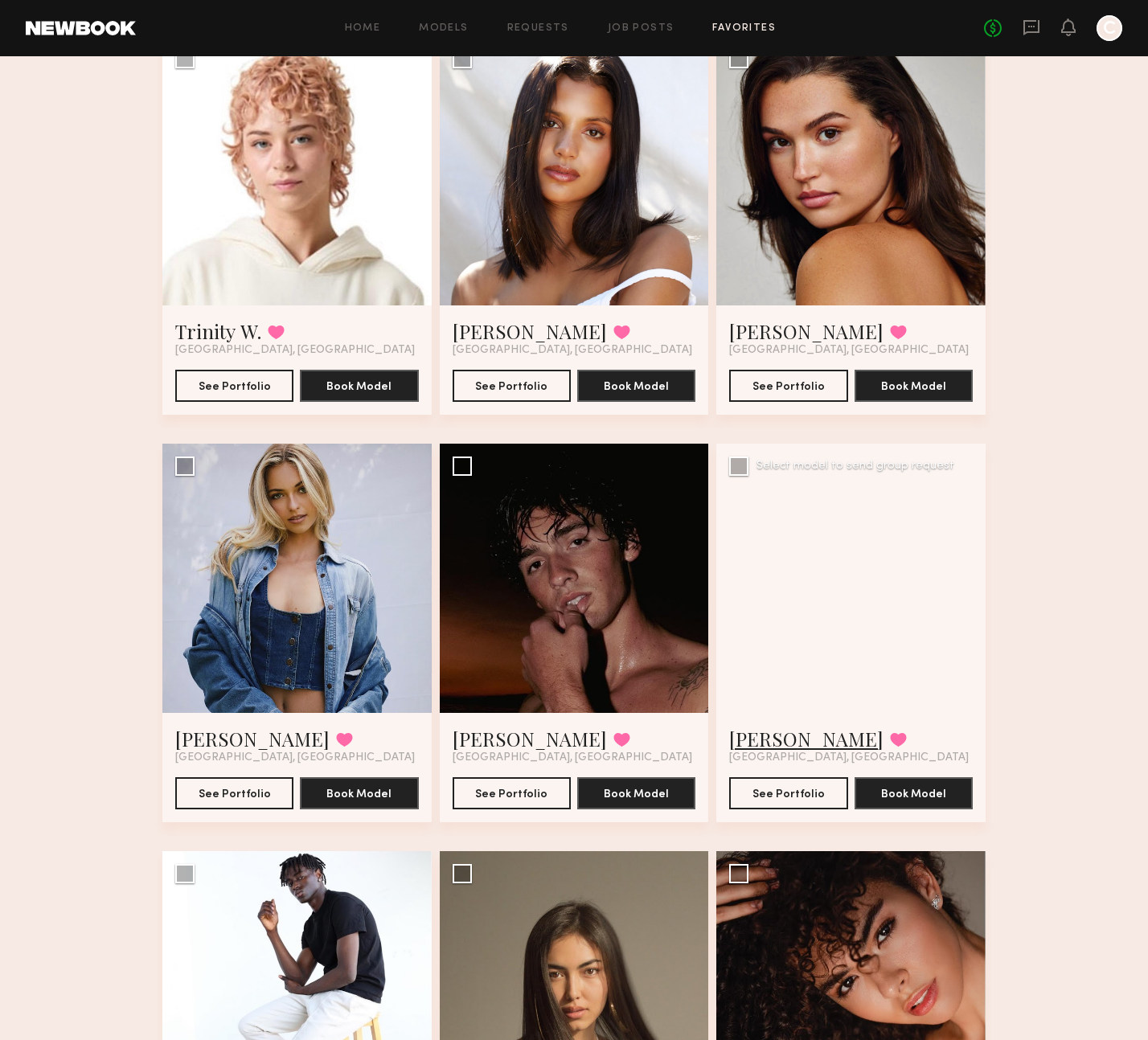
scroll to position [853, 0]
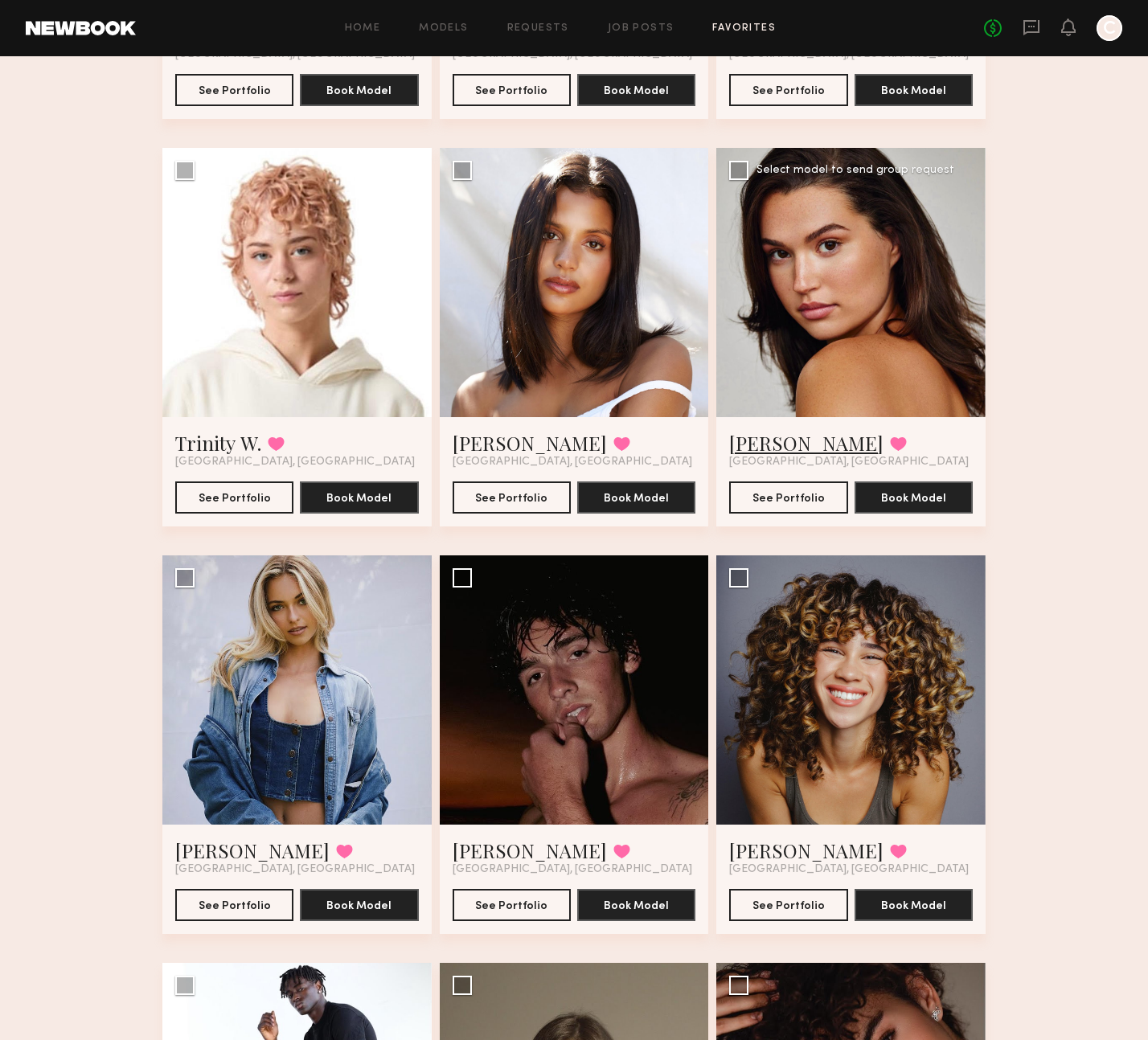
click at [749, 430] on link "Ella J." at bounding box center [806, 442] width 154 height 25
click at [763, 850] on link "Jaedyn T." at bounding box center [806, 850] width 154 height 25
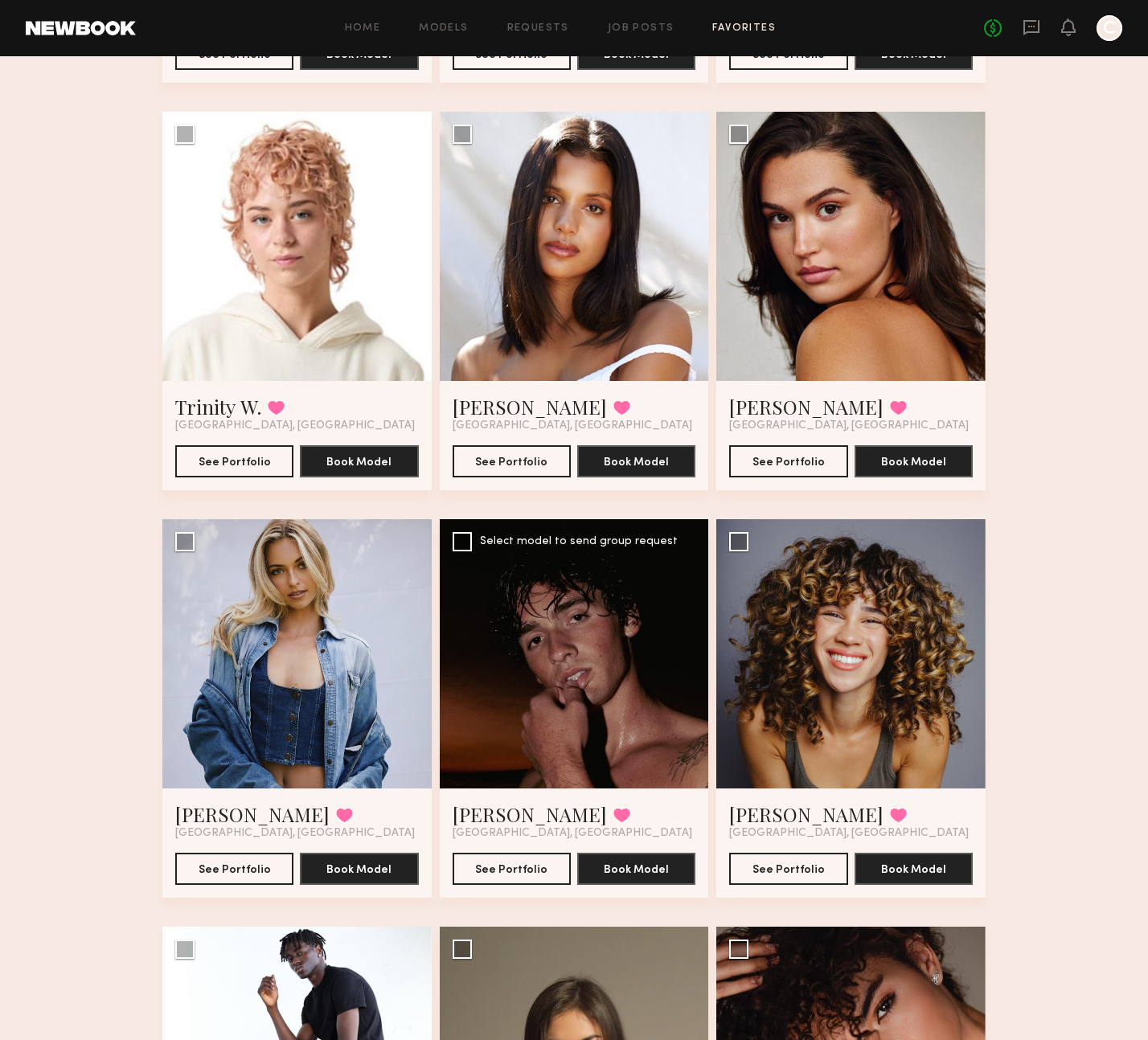
scroll to position [899, 0]
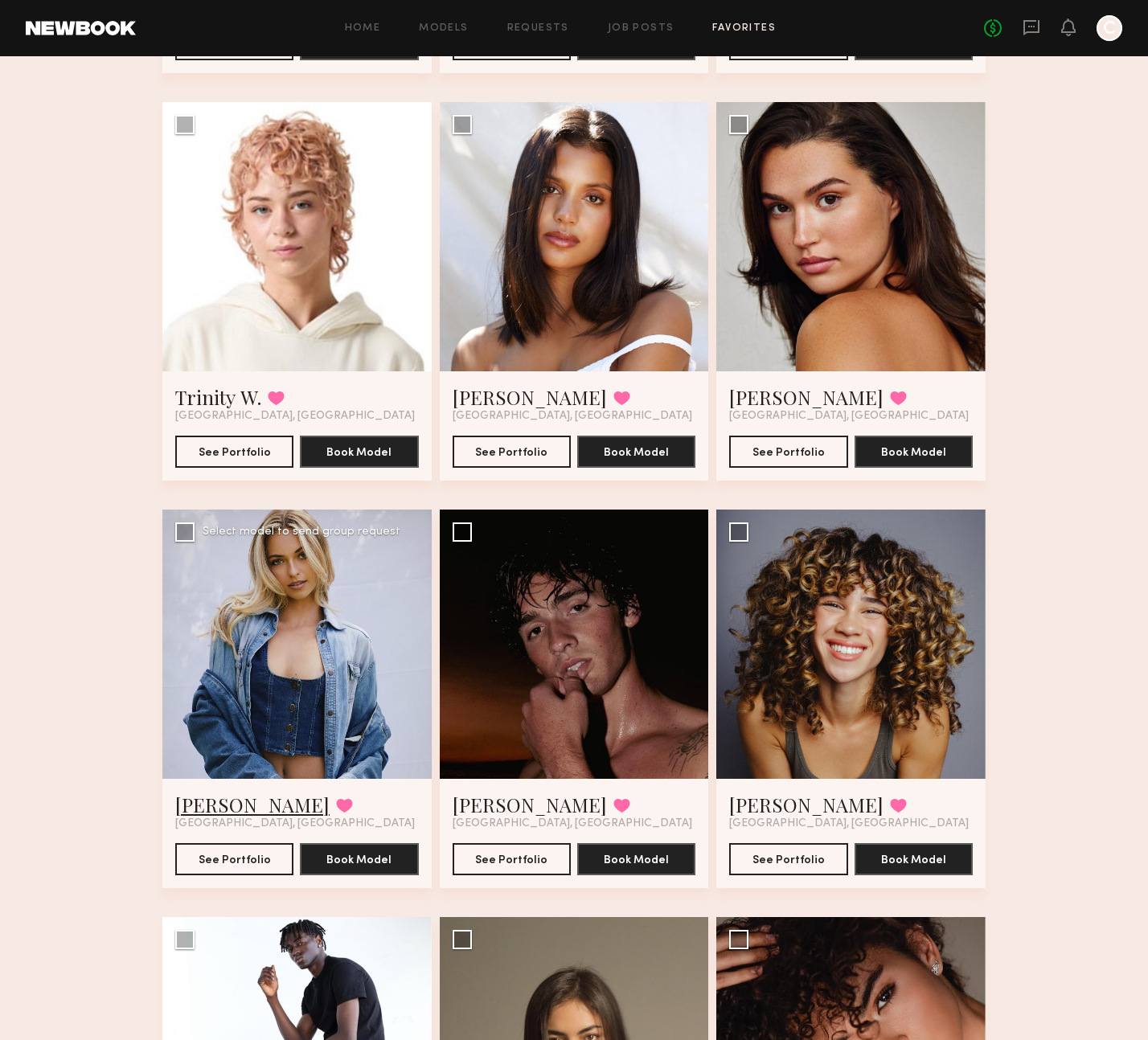
click at [236, 792] on link "Whitney T." at bounding box center [252, 804] width 154 height 25
click at [471, 802] on link "Drue F." at bounding box center [529, 804] width 154 height 25
click at [219, 802] on link "Whitney T." at bounding box center [252, 804] width 154 height 25
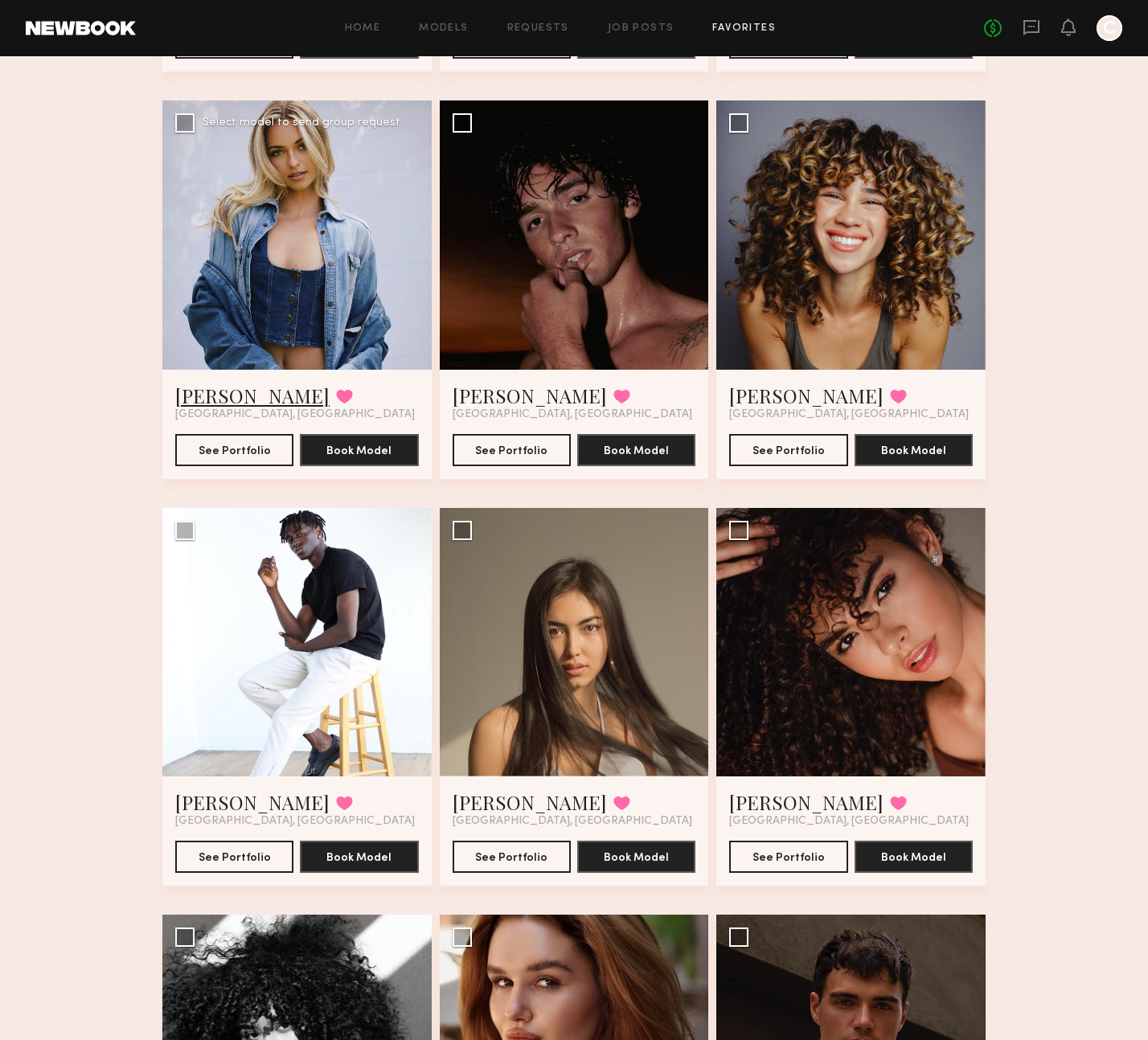
scroll to position [1380, 0]
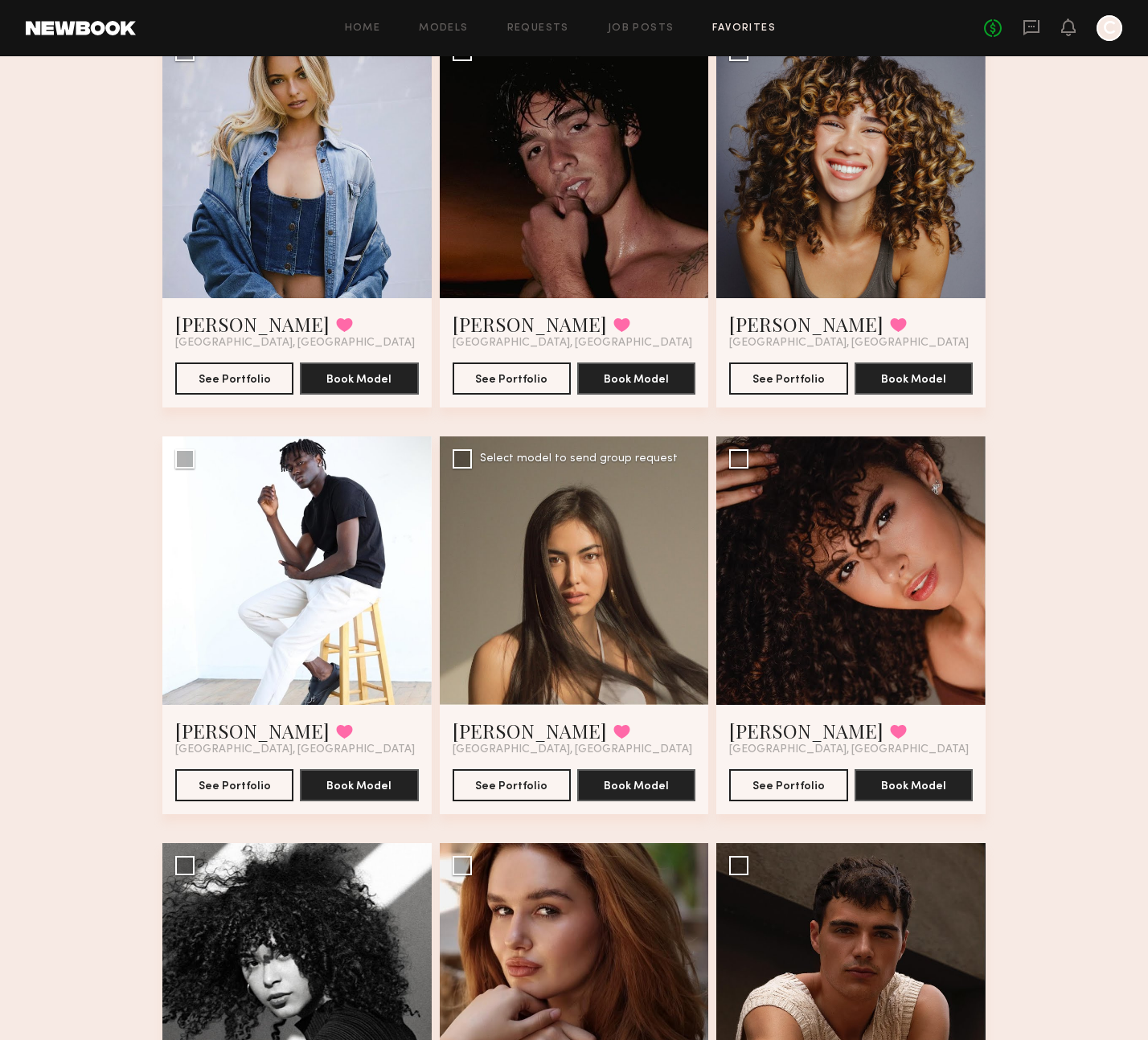
click at [476, 746] on span "Los Angeles, CA" at bounding box center [572, 750] width 240 height 13
click at [478, 734] on link "Assiya M." at bounding box center [529, 730] width 154 height 25
click at [750, 729] on link "Ágatha F." at bounding box center [806, 730] width 154 height 25
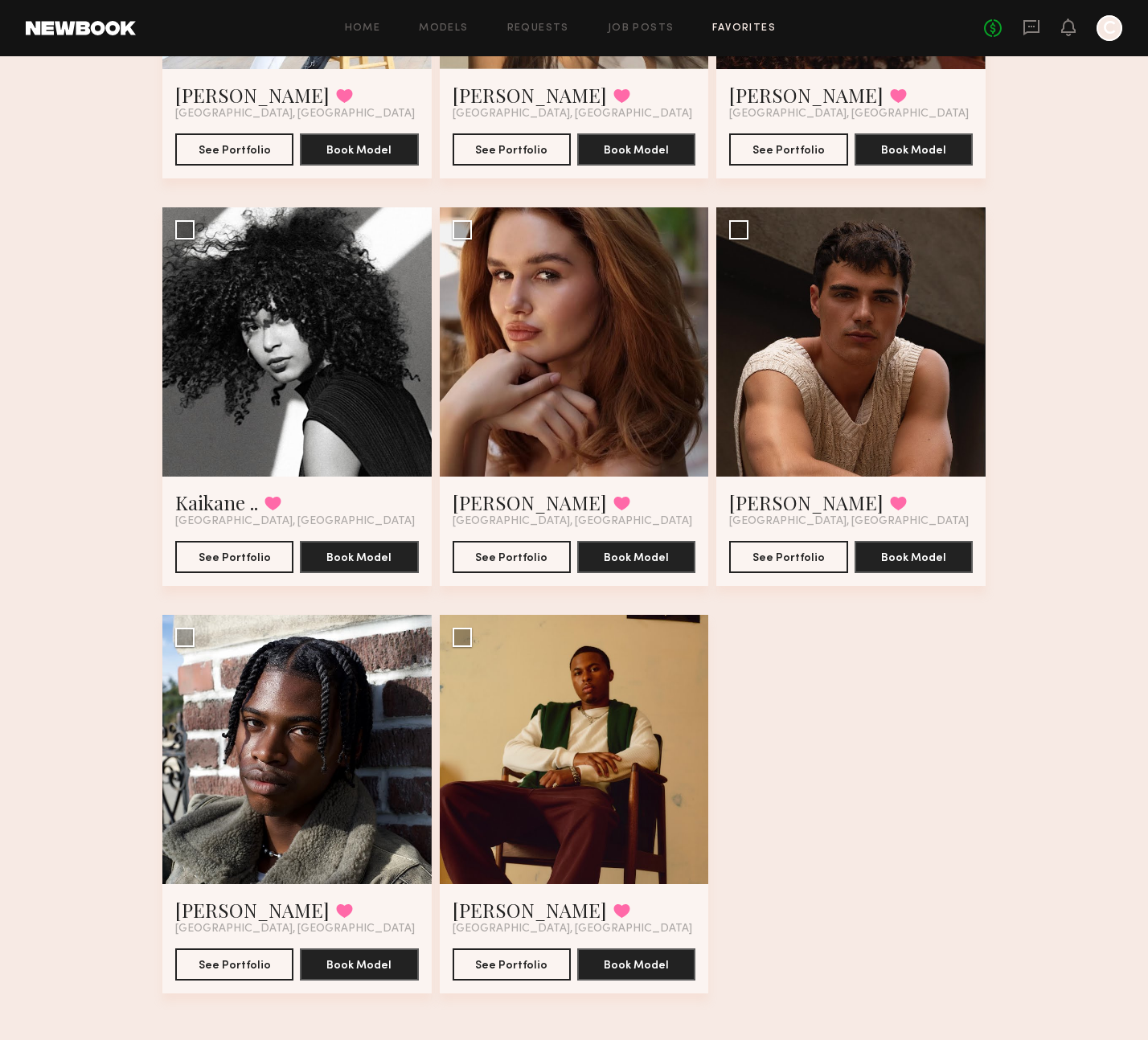
scroll to position [2018, 0]
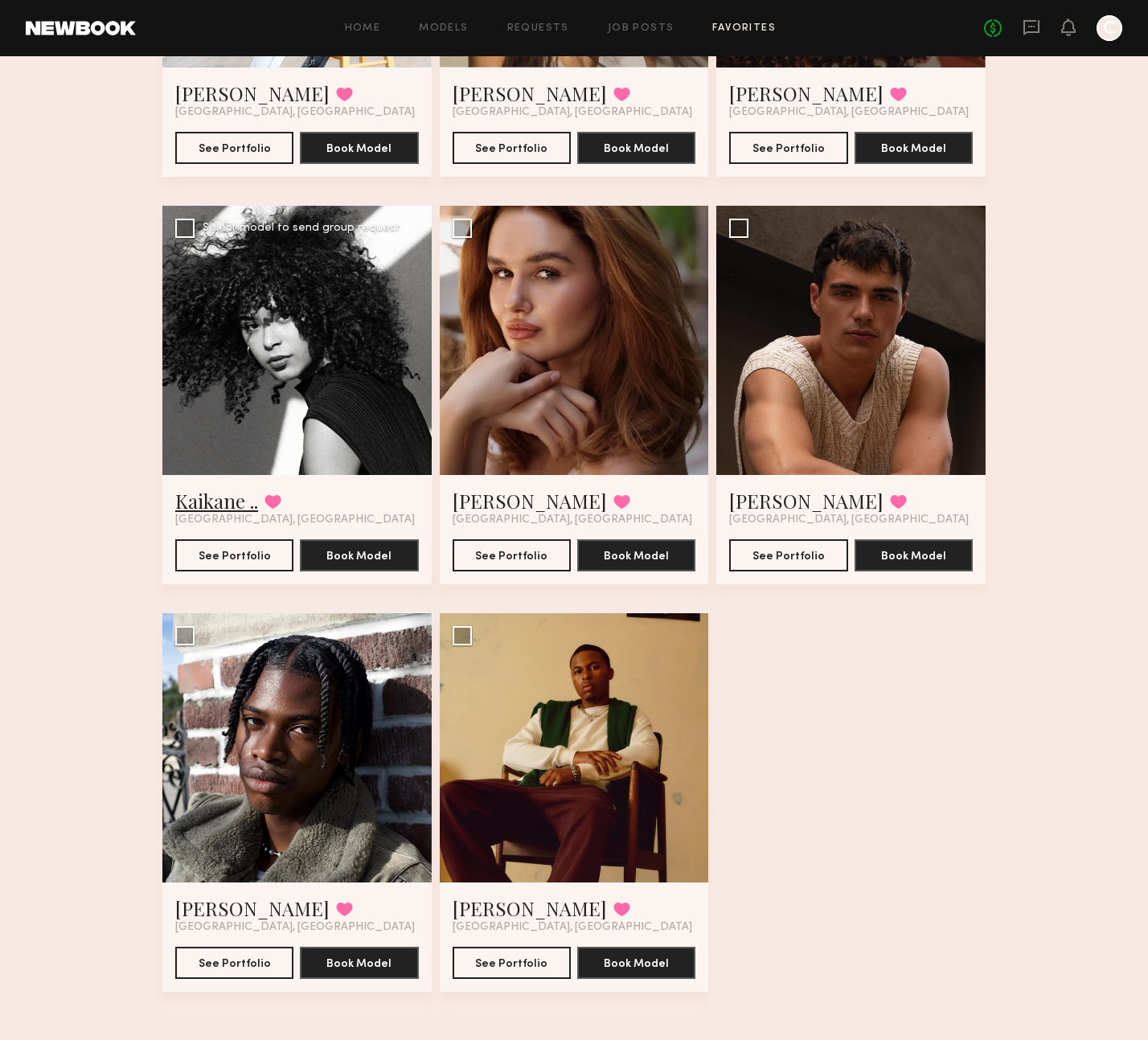
click at [212, 496] on link "Kaikane .." at bounding box center [217, 501] width 83 height 25
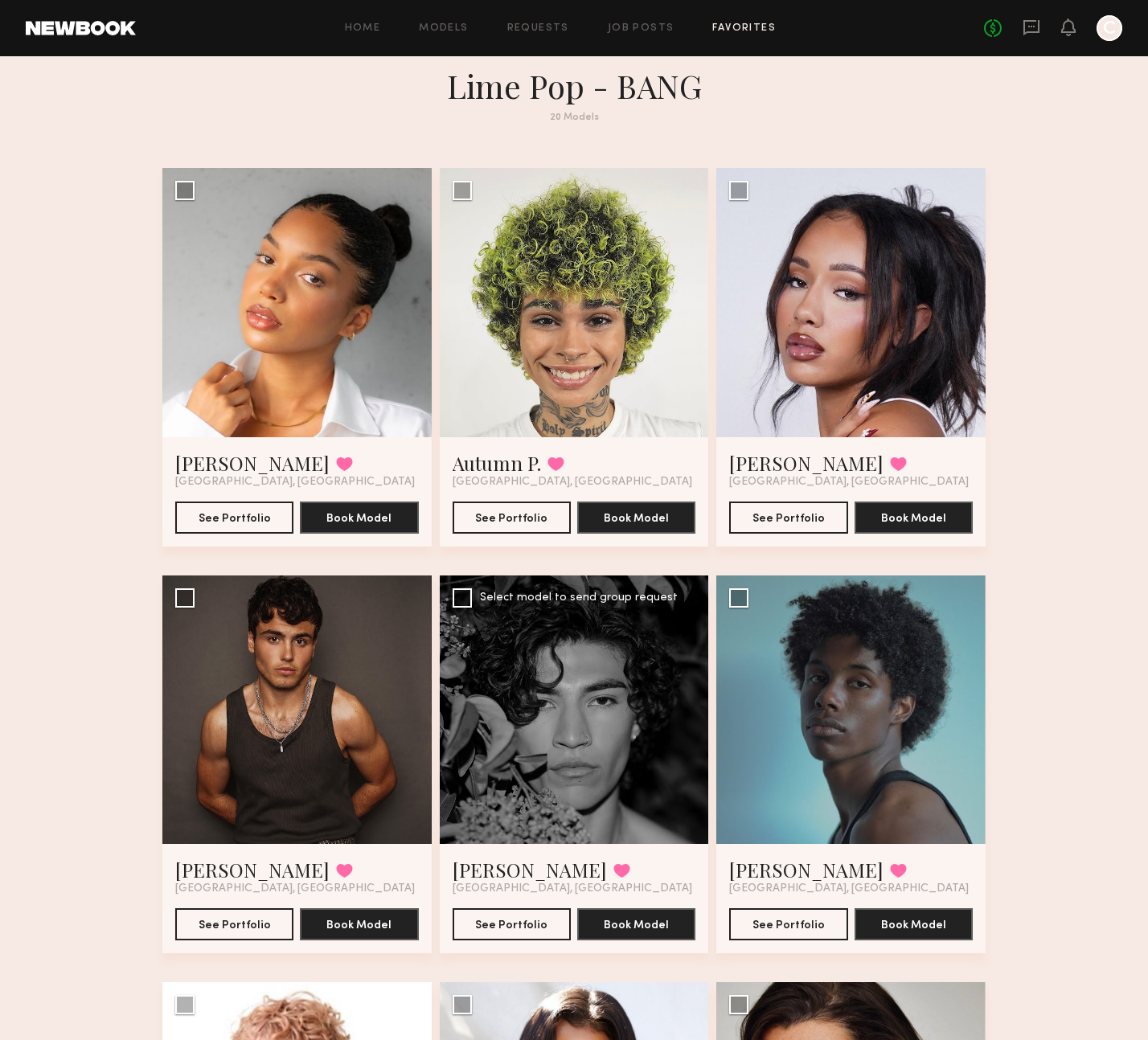
scroll to position [0, 0]
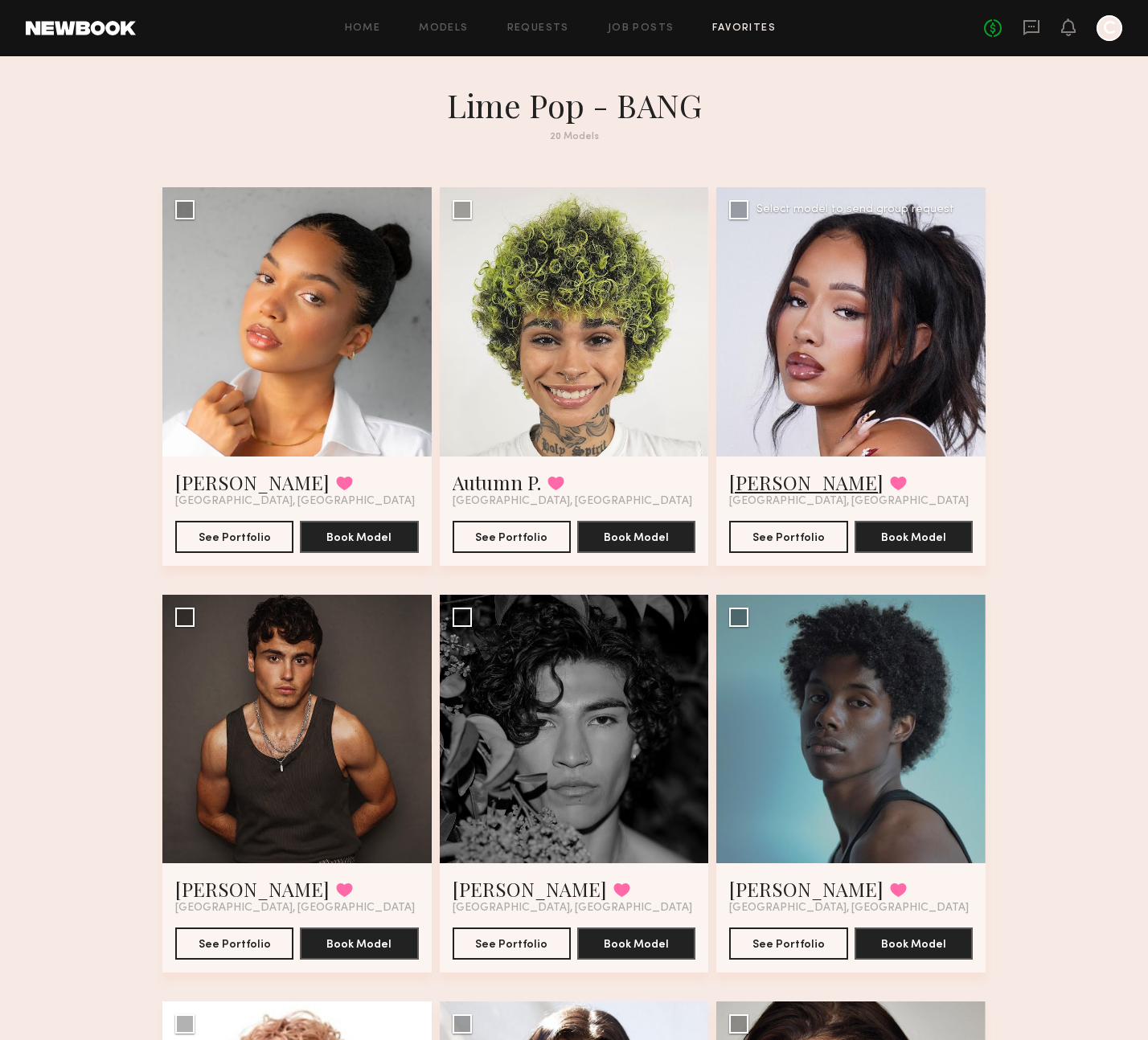
click at [745, 487] on link "Riley G." at bounding box center [806, 482] width 154 height 25
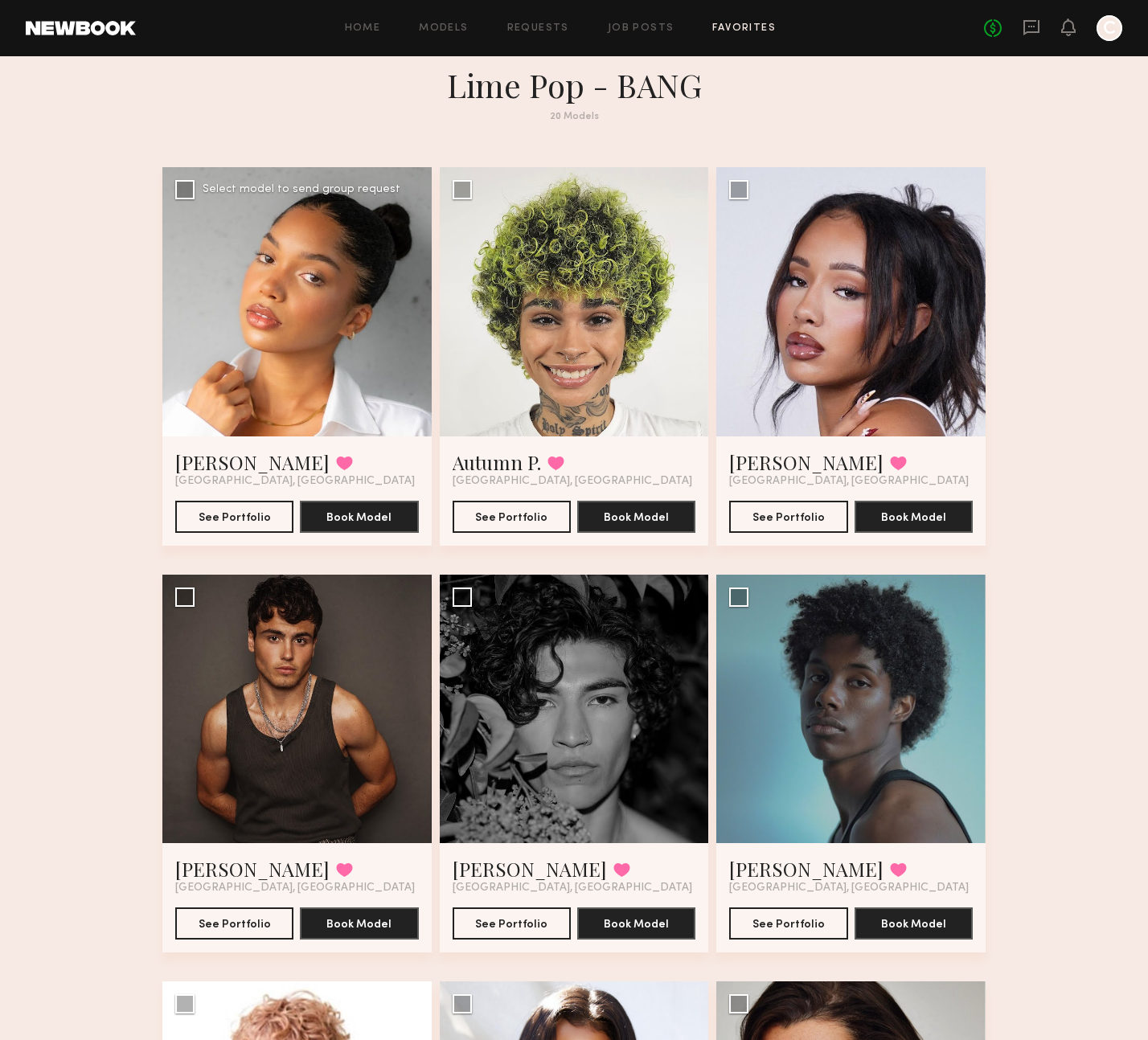
scroll to position [24, 0]
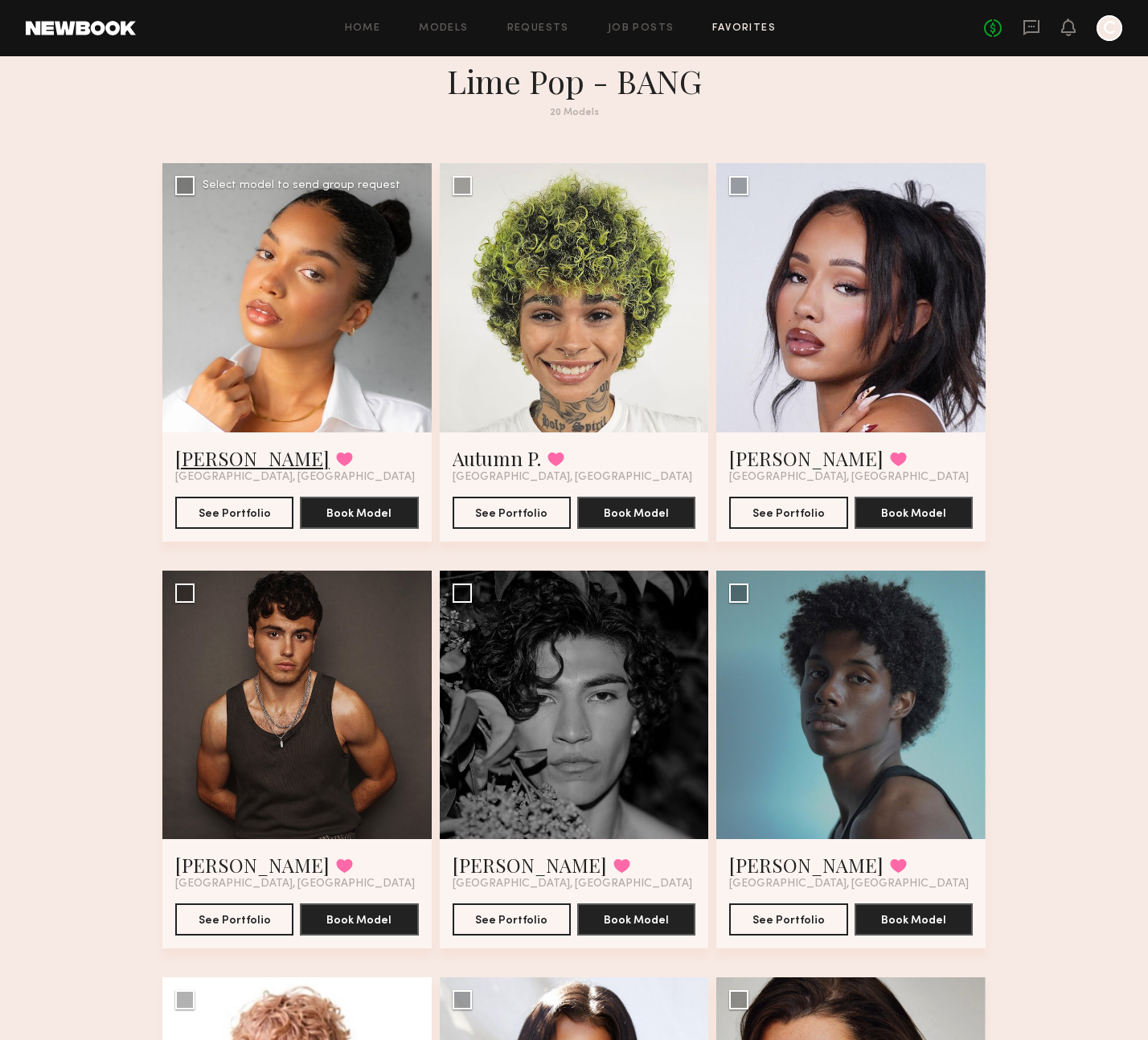
click at [251, 462] on link "Parker Rose D." at bounding box center [252, 458] width 154 height 25
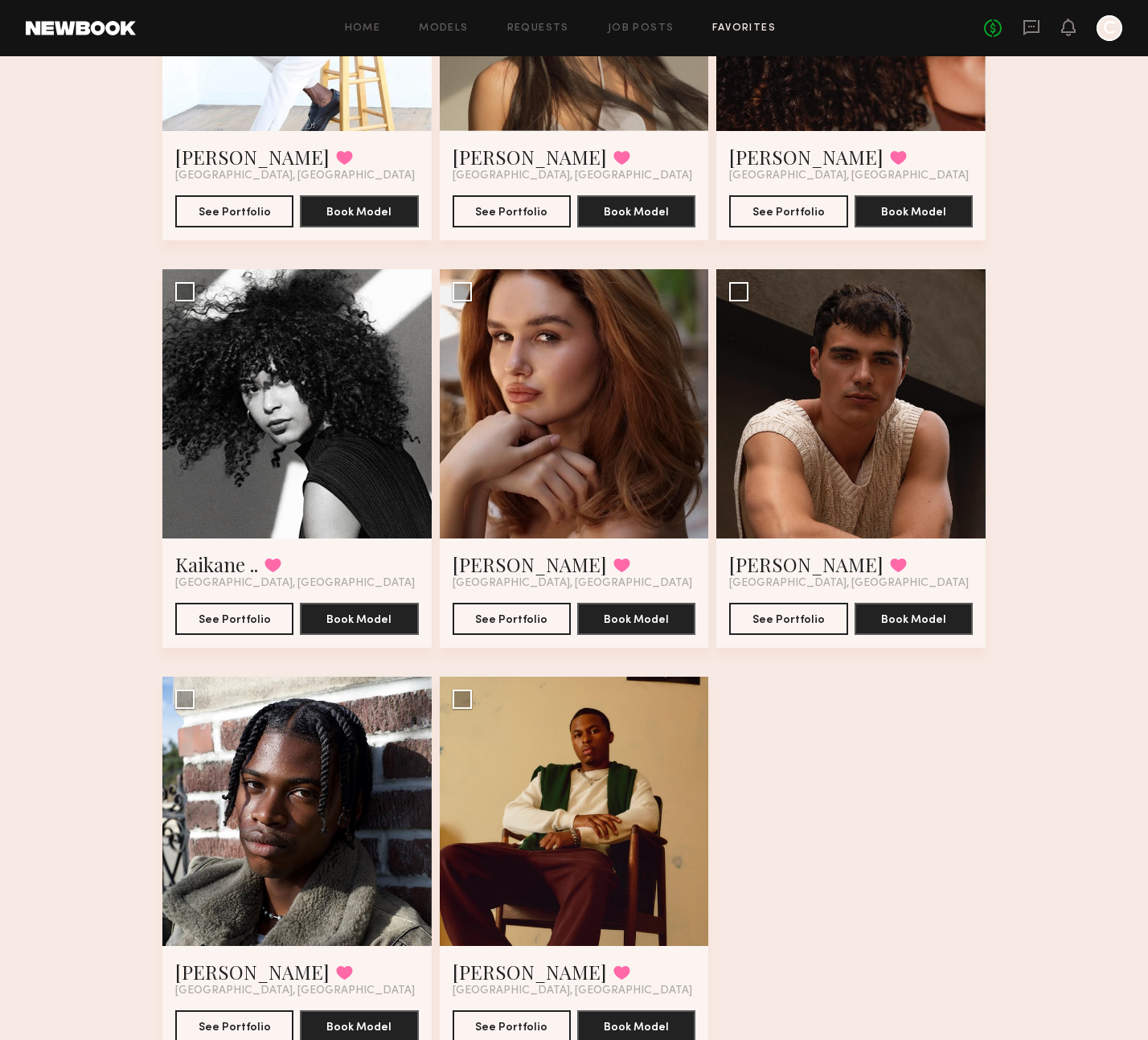
scroll to position [2022, 0]
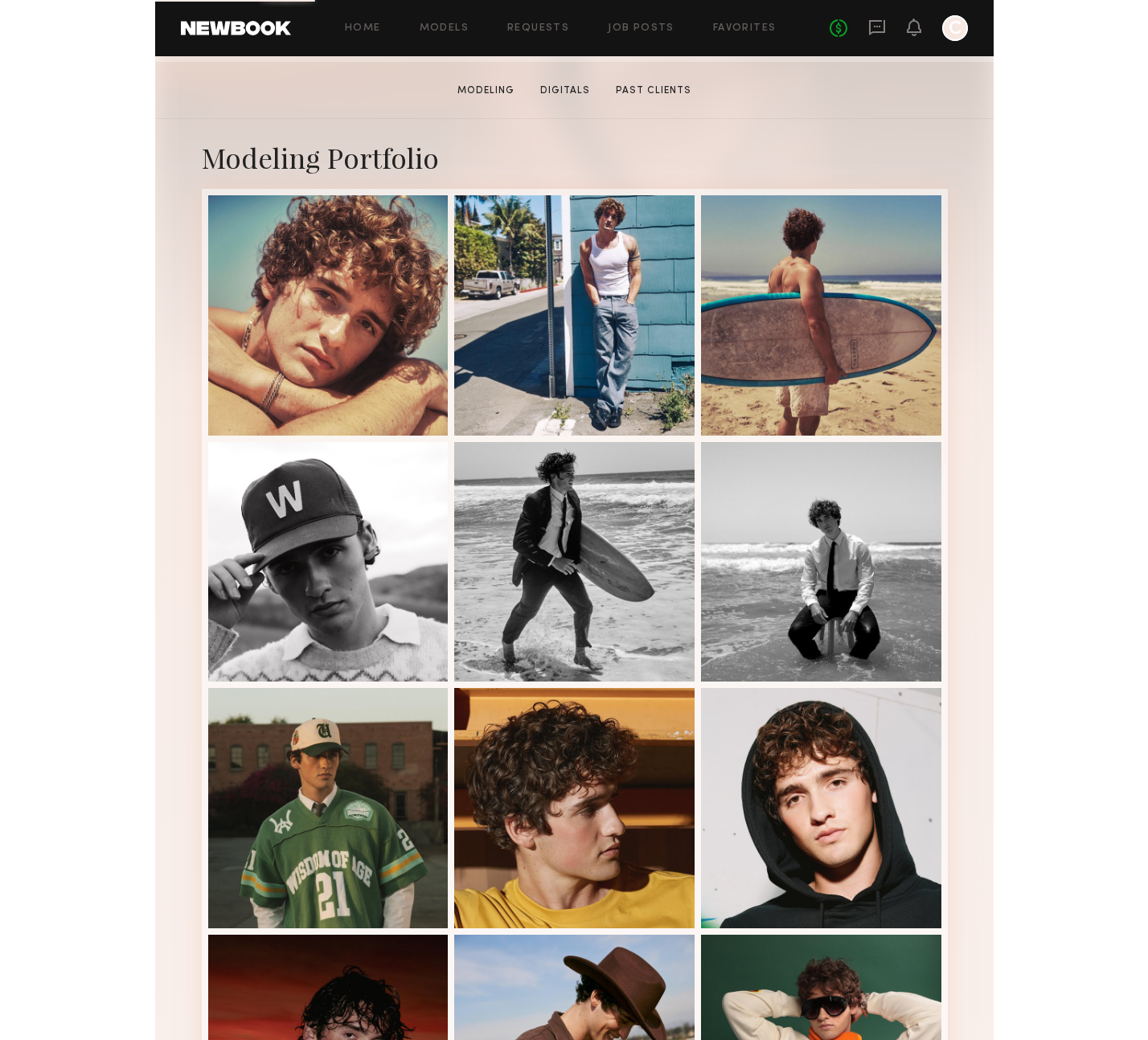
scroll to position [256, 0]
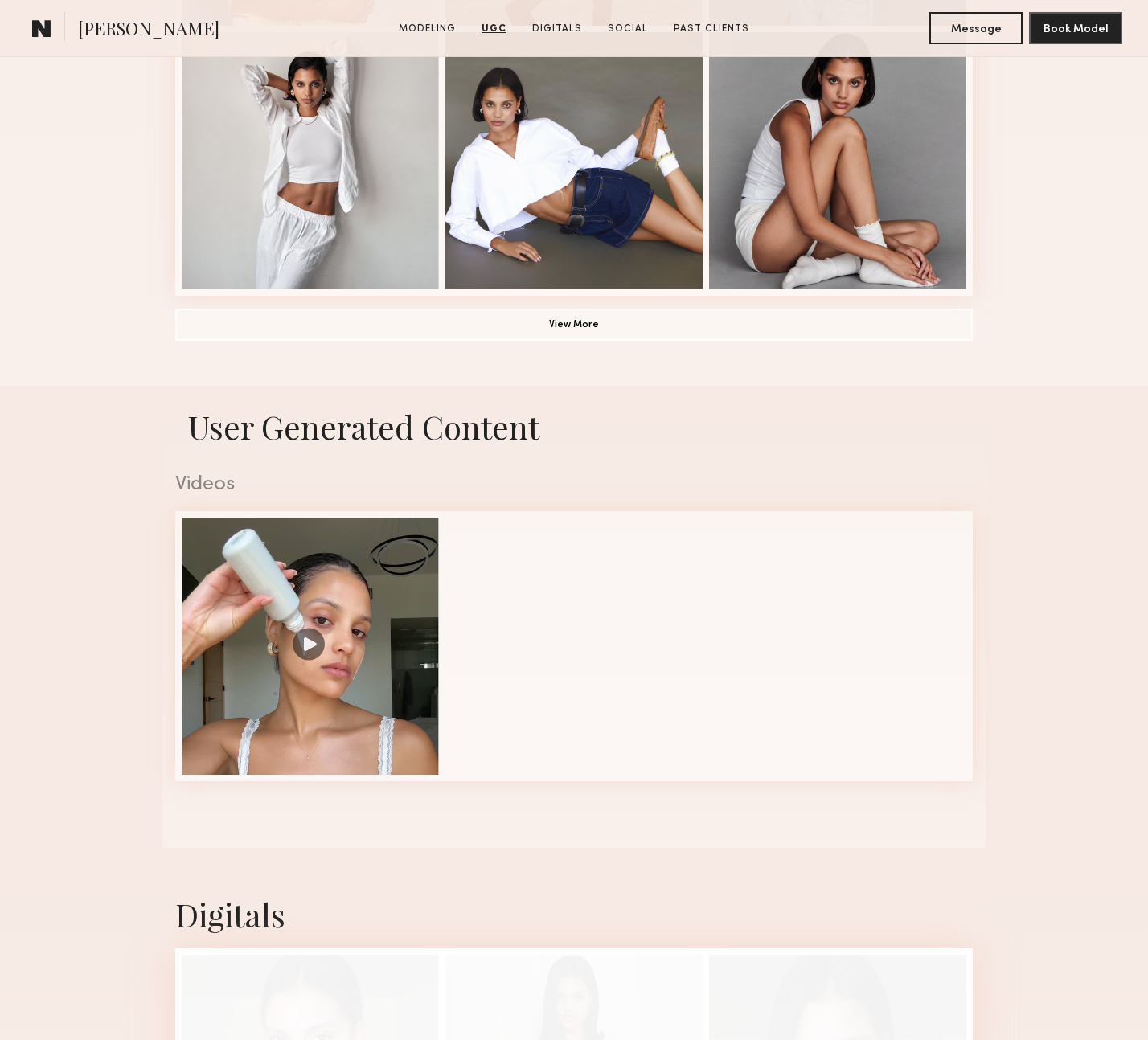
scroll to position [1061, 0]
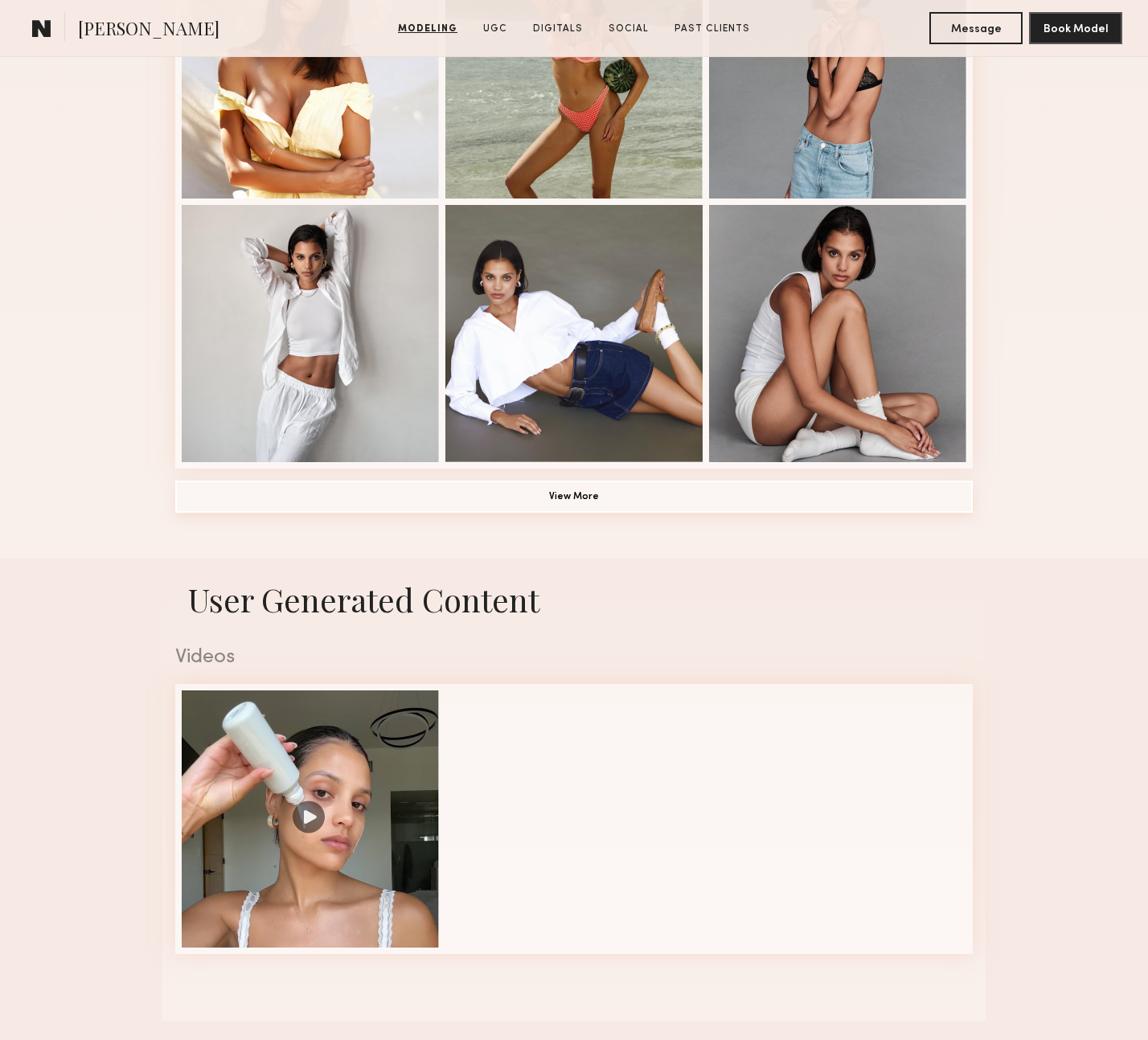
click at [574, 488] on button "View More" at bounding box center [574, 496] width 797 height 32
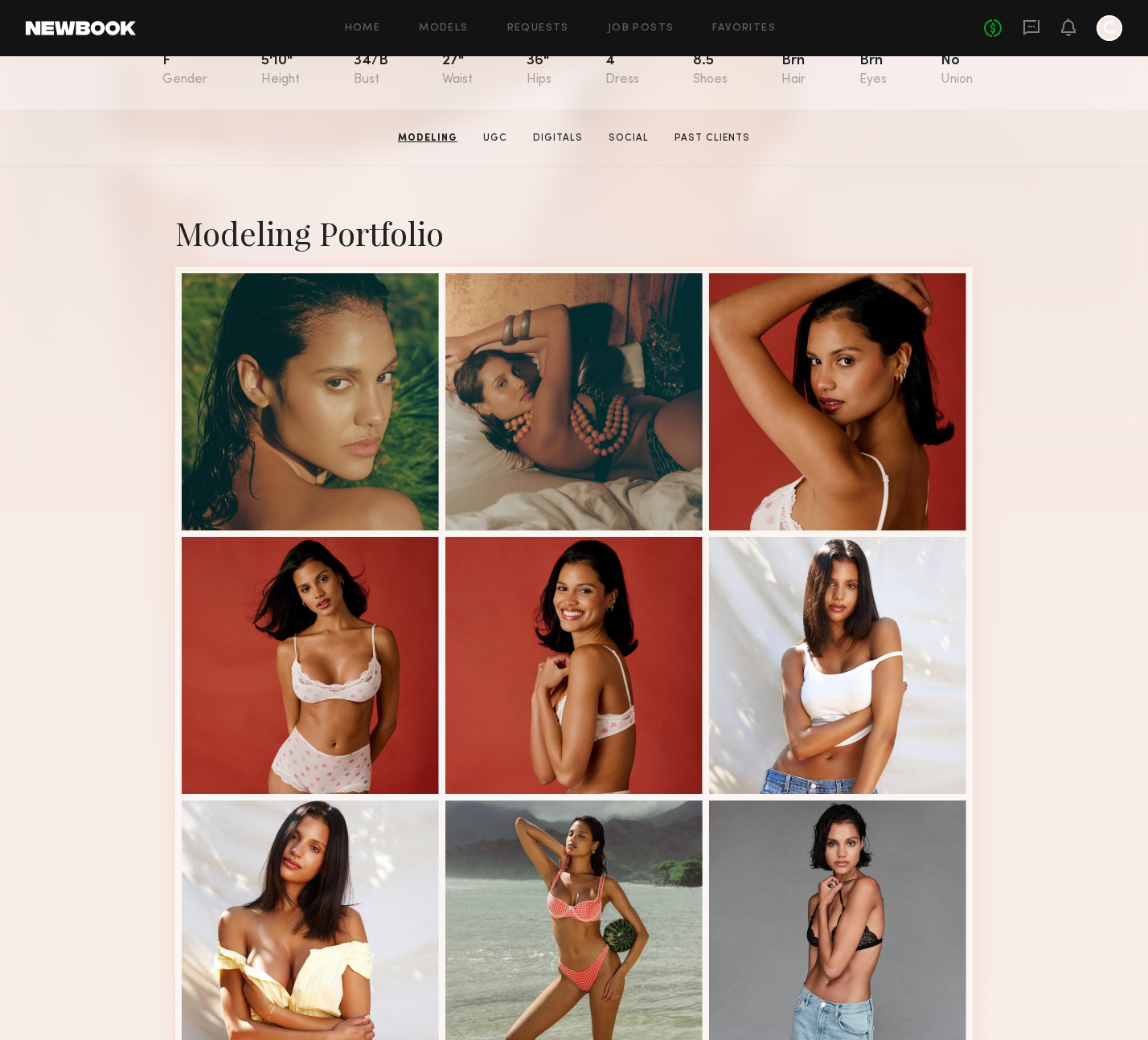
scroll to position [0, 0]
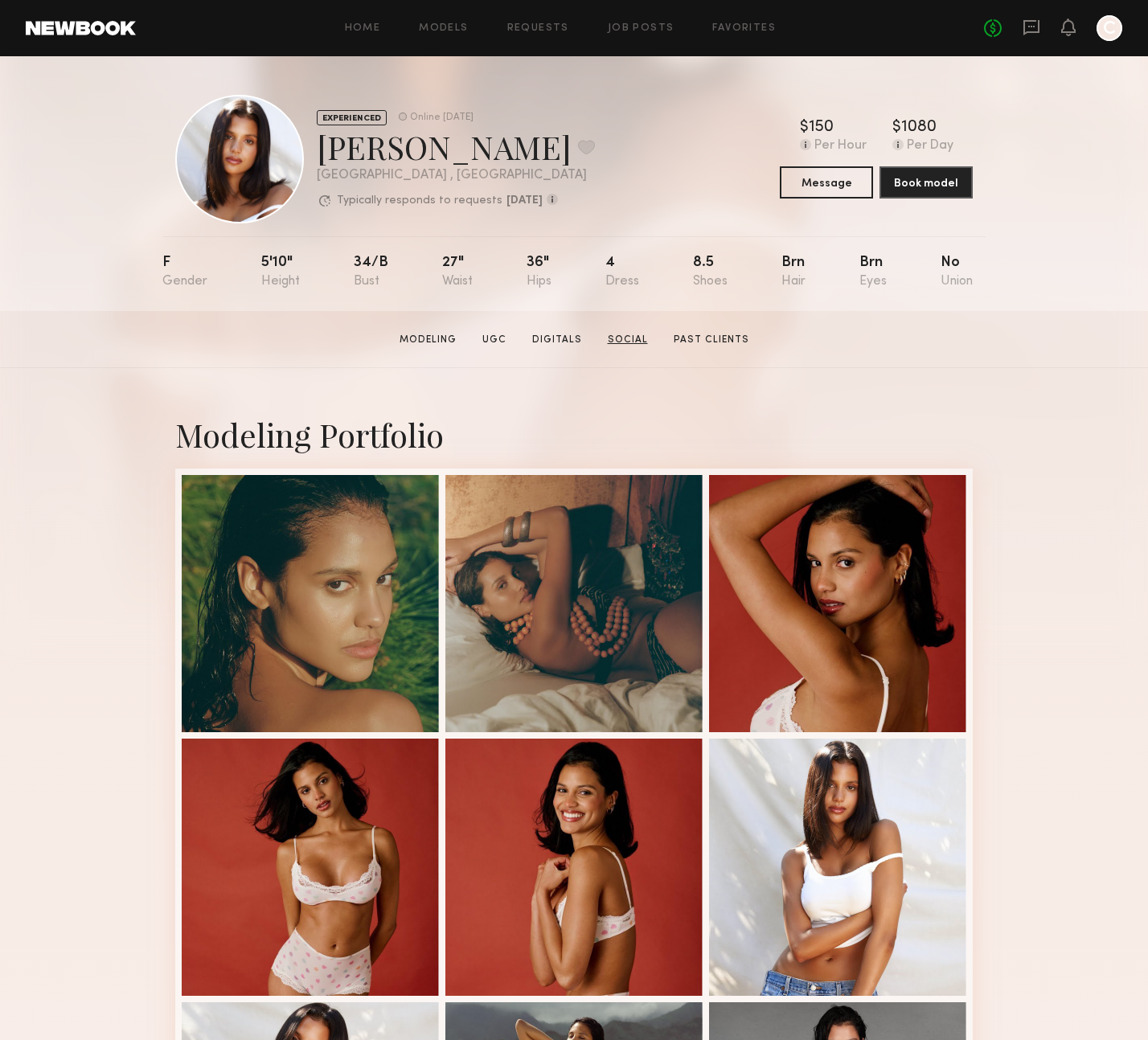
click at [627, 344] on link "Social" at bounding box center [627, 339] width 53 height 14
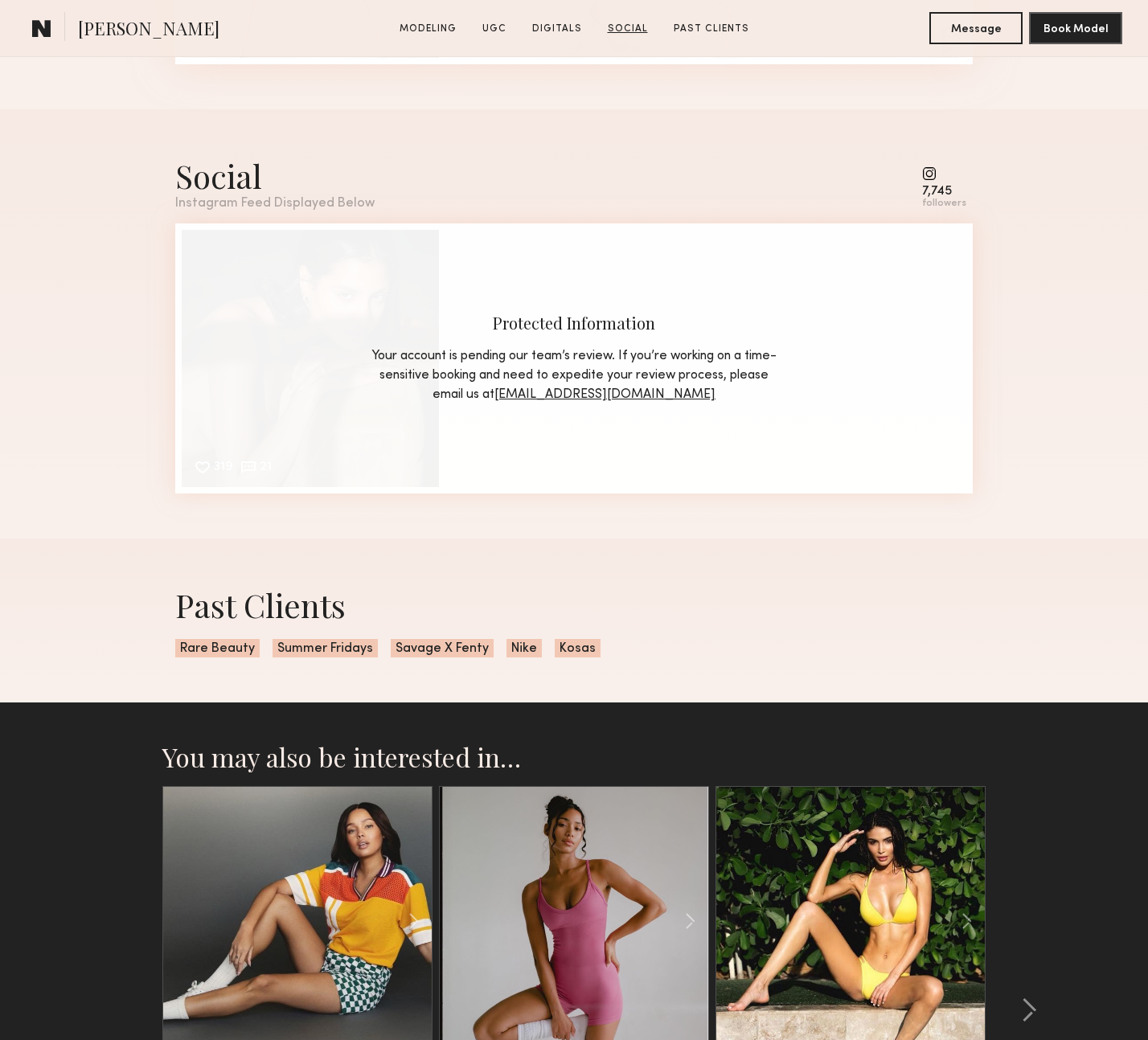
scroll to position [2882, 0]
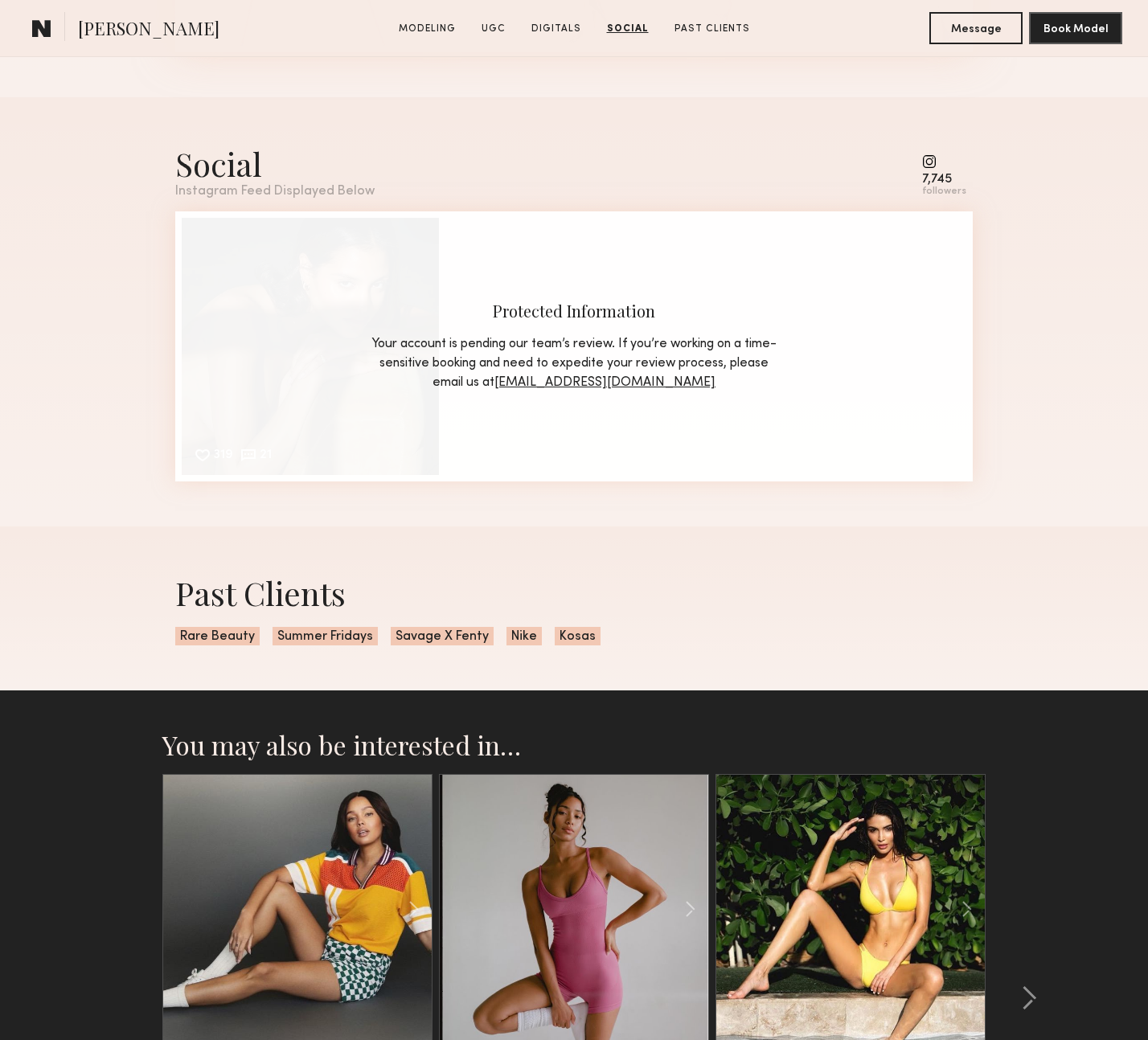
click at [929, 160] on common-icon at bounding box center [944, 161] width 44 height 14
drag, startPoint x: 964, startPoint y: 192, endPoint x: 934, endPoint y: 192, distance: 30.0
click at [934, 192] on div "followers" at bounding box center [944, 192] width 44 height 12
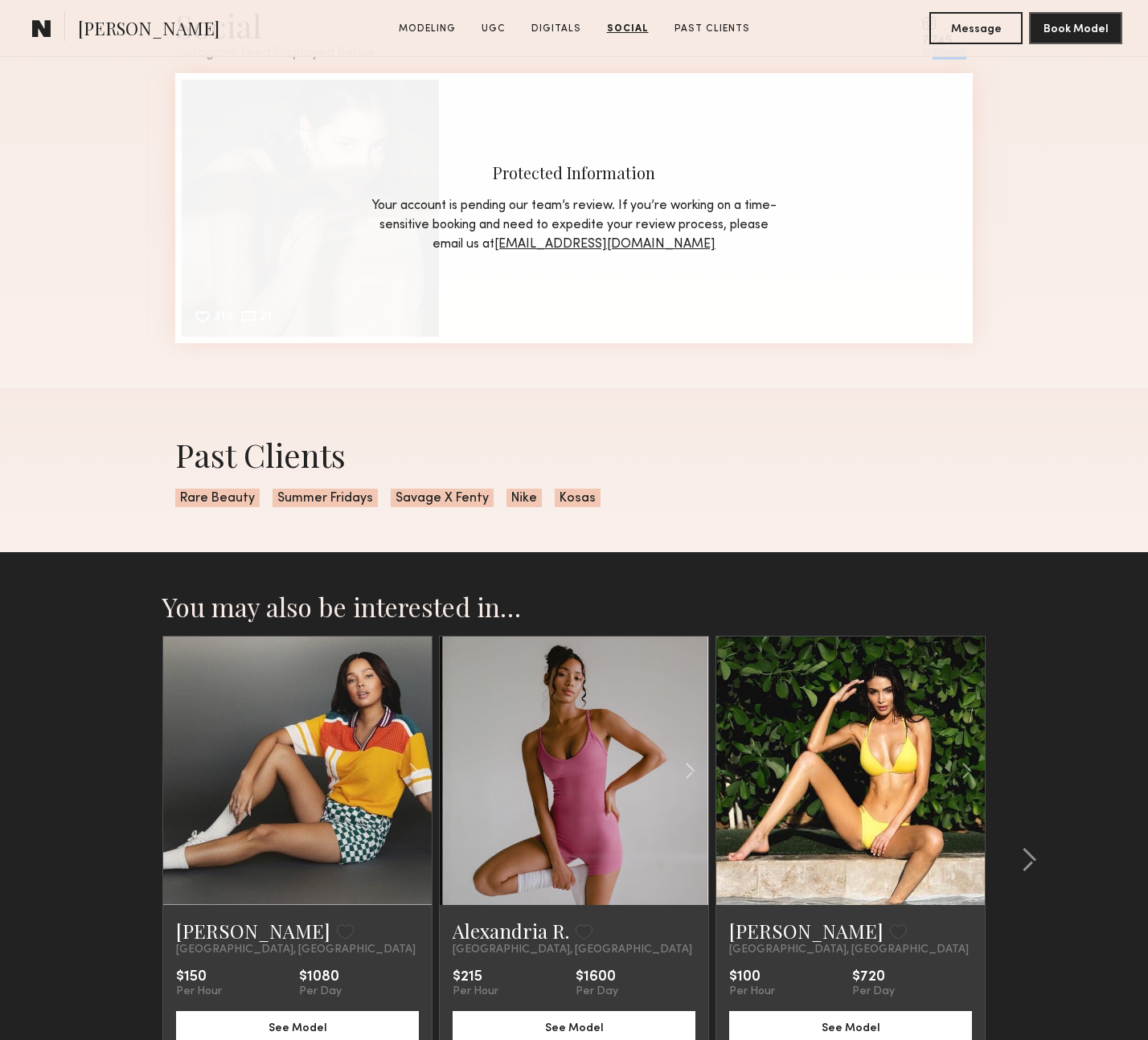
scroll to position [3166, 0]
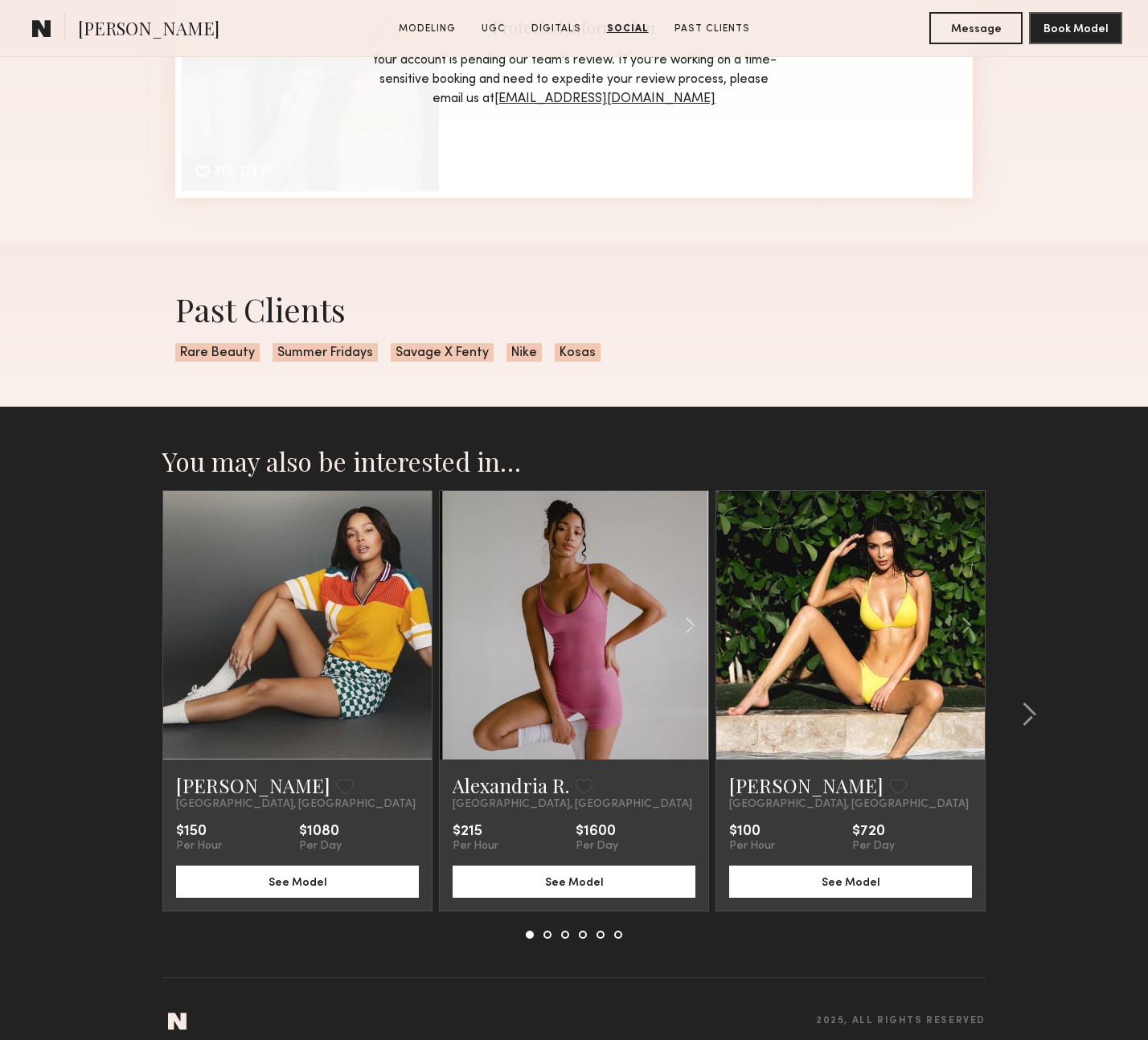
click at [558, 577] on link at bounding box center [574, 626] width 92 height 268
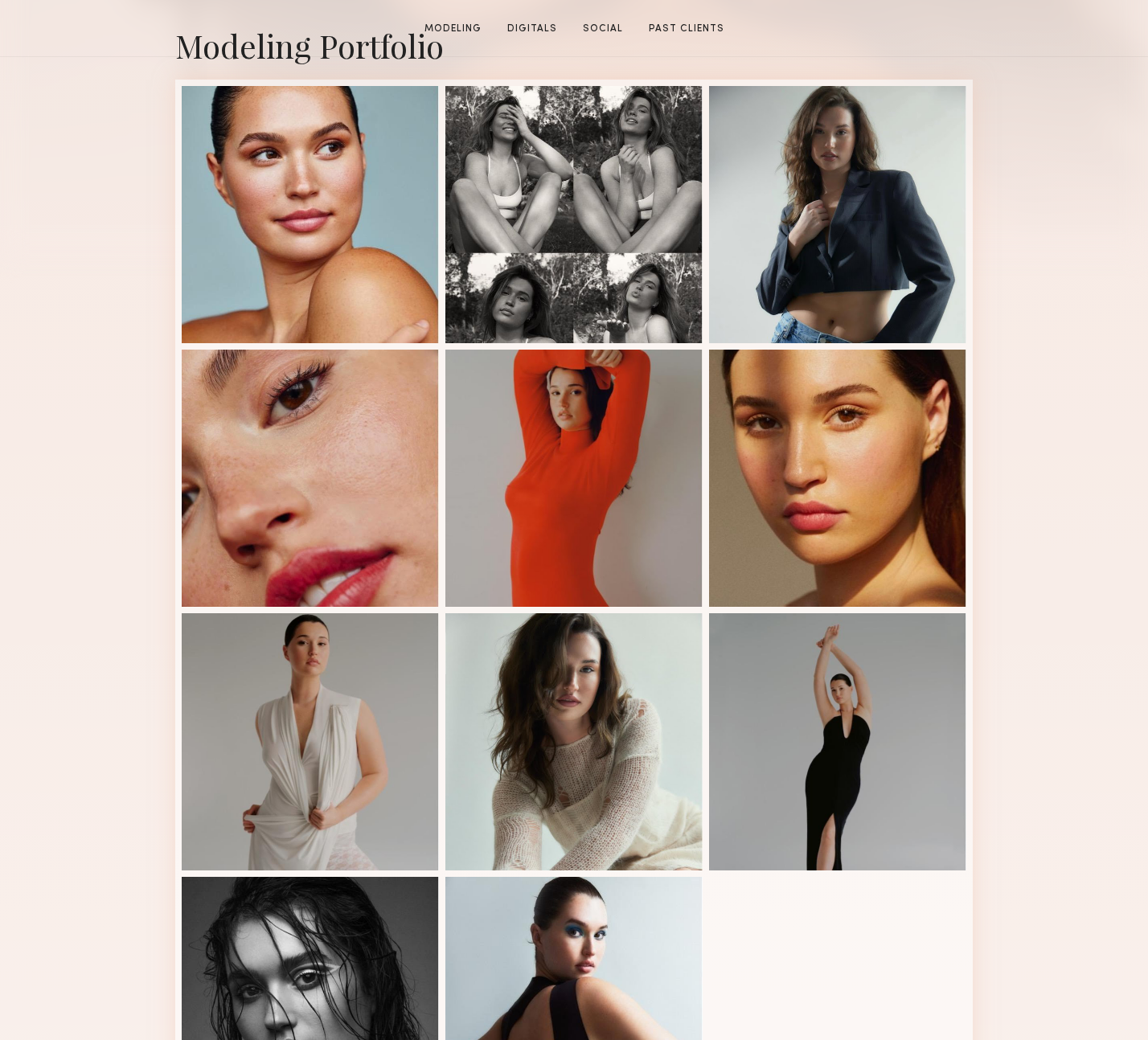
scroll to position [535, 0]
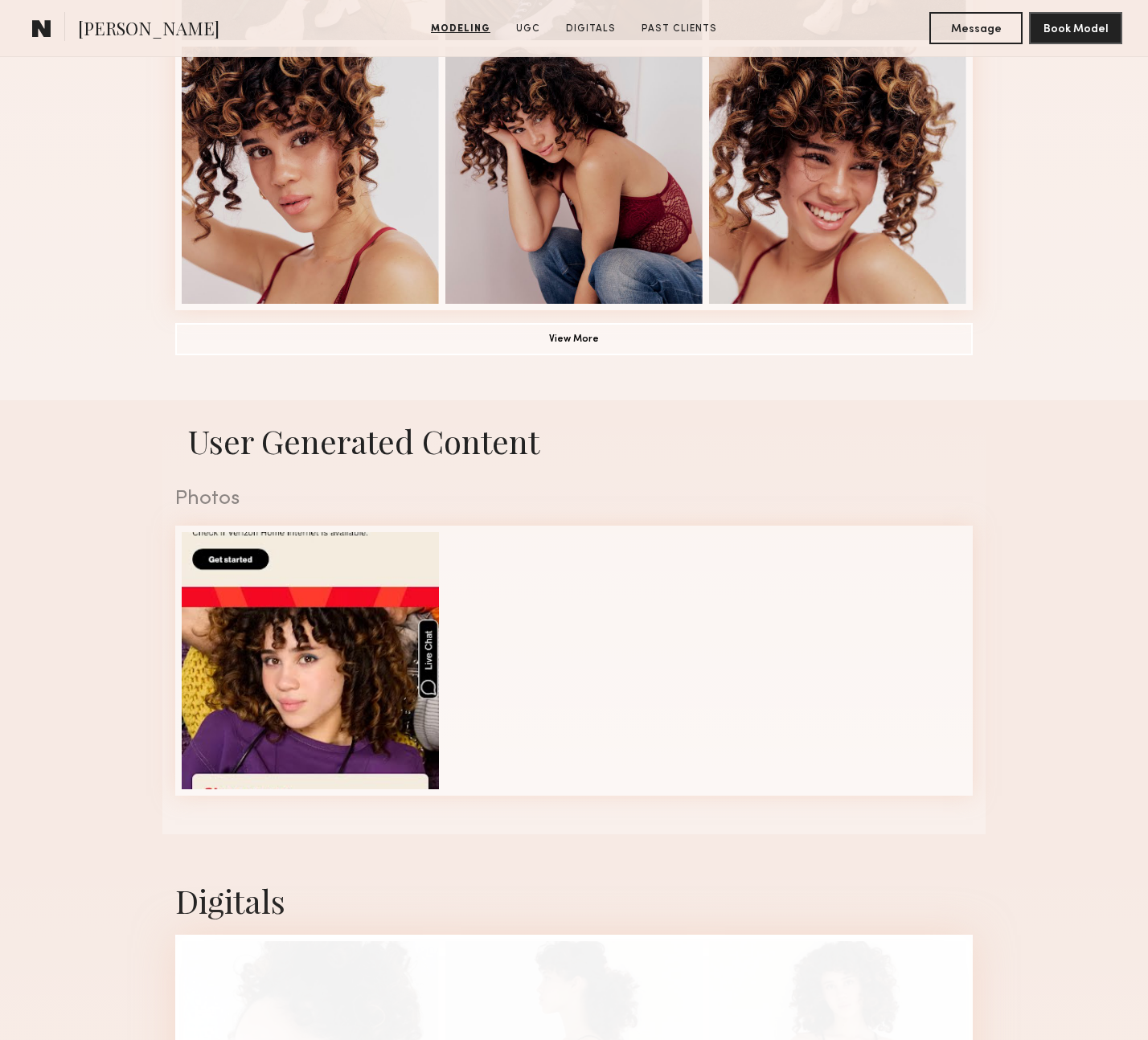
scroll to position [1136, 0]
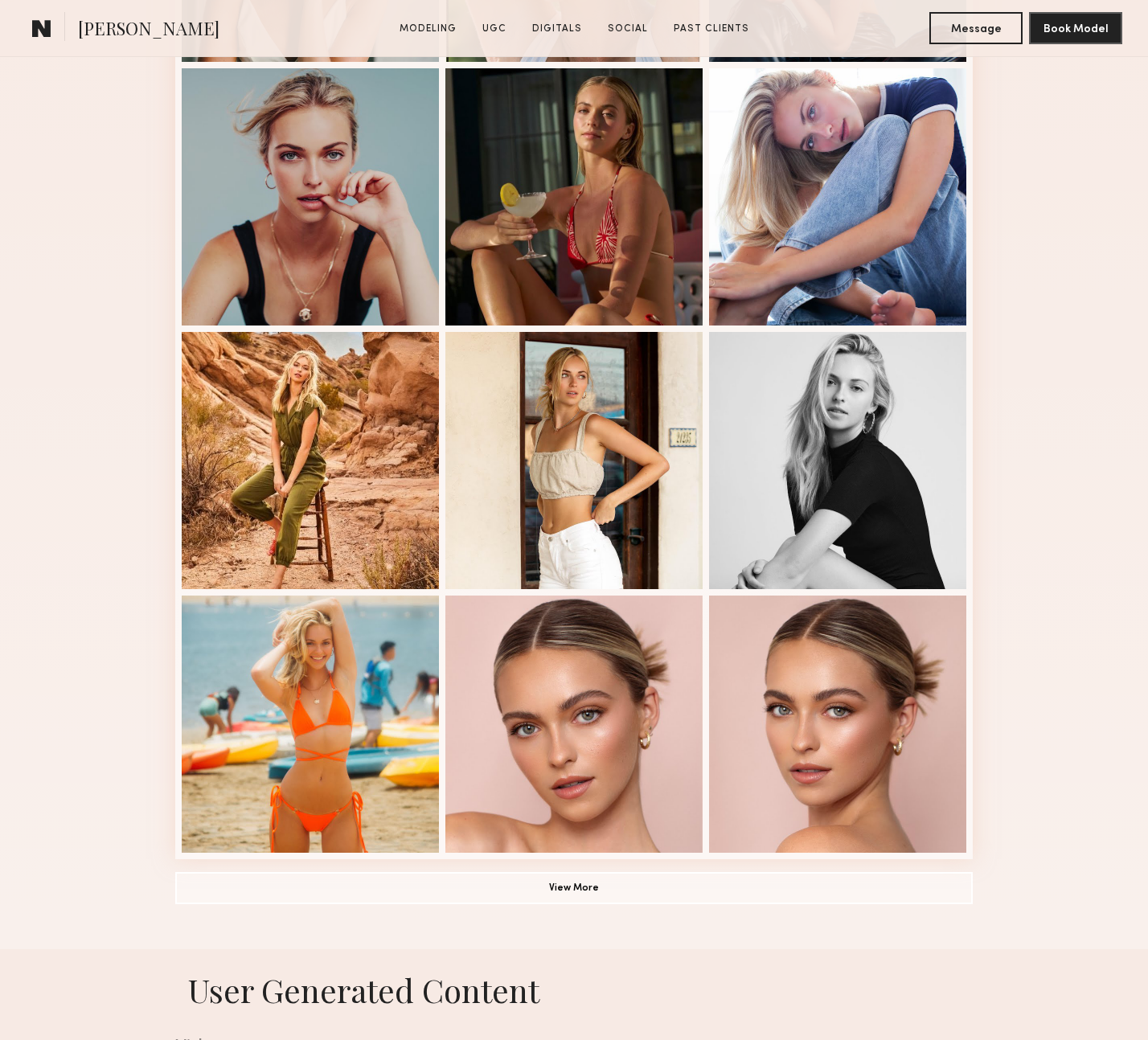
scroll to position [722, 0]
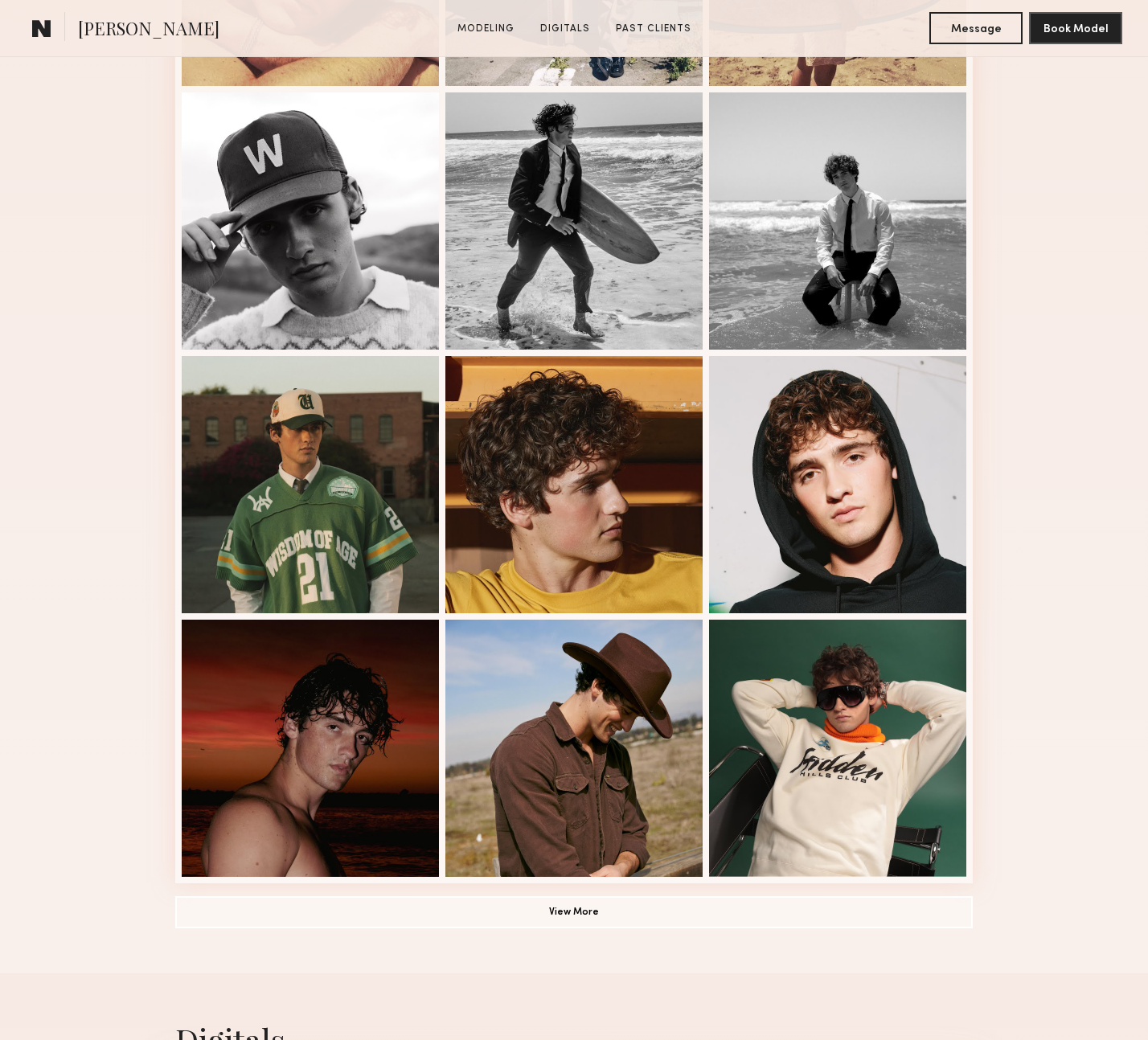
scroll to position [702, 0]
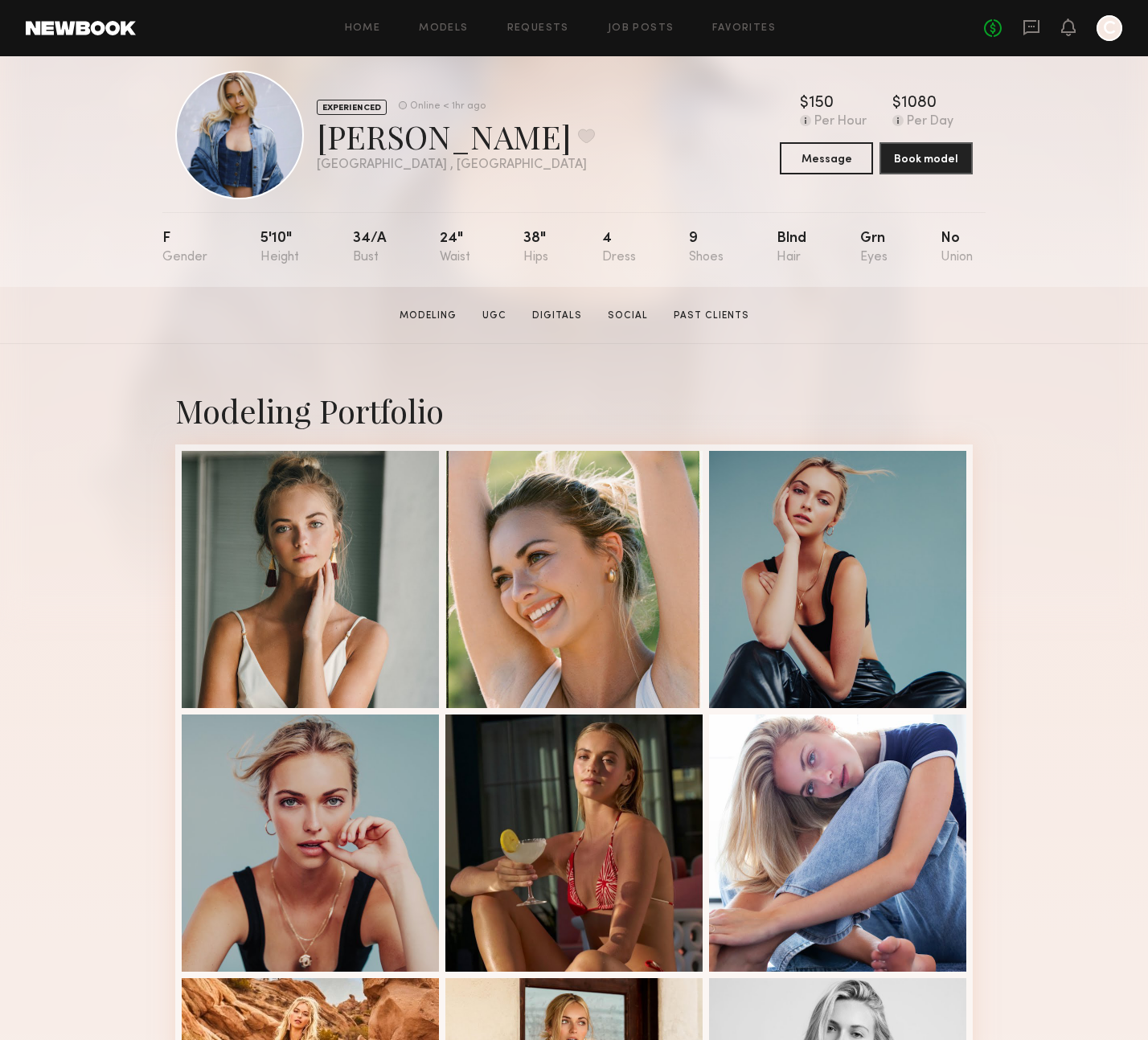
scroll to position [25, 0]
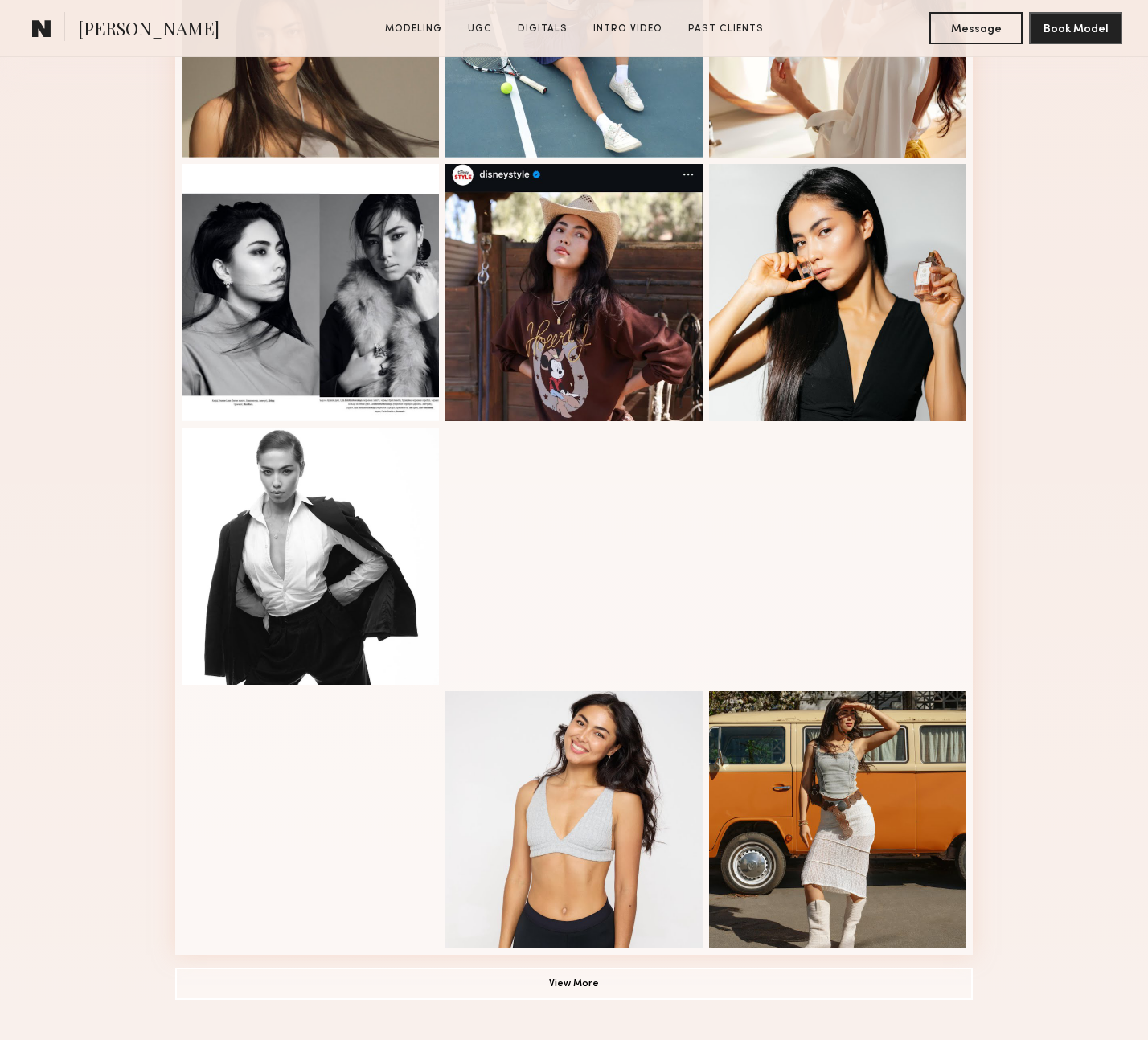
scroll to position [614, 0]
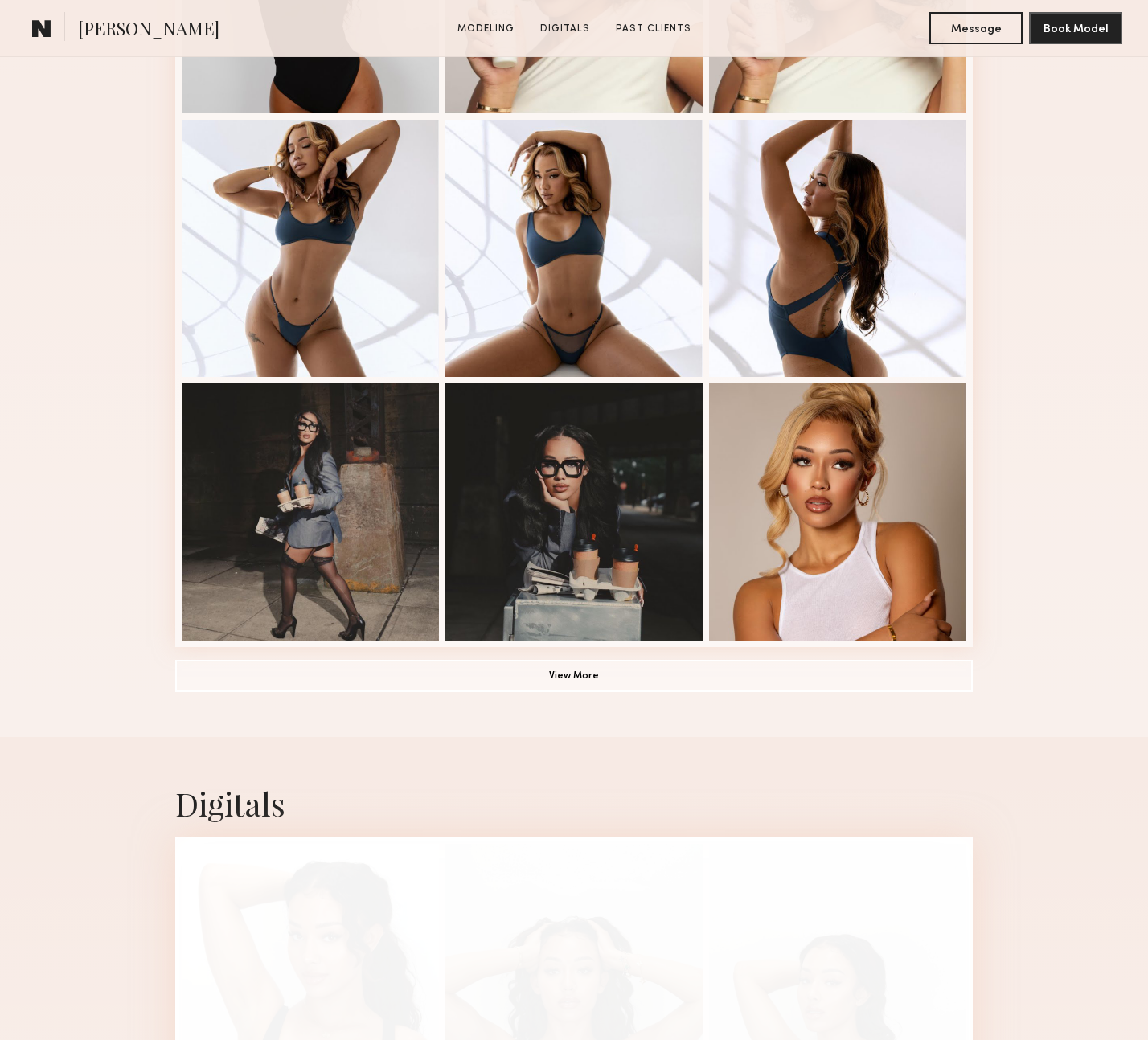
scroll to position [893, 0]
